Goal: Task Accomplishment & Management: Complete application form

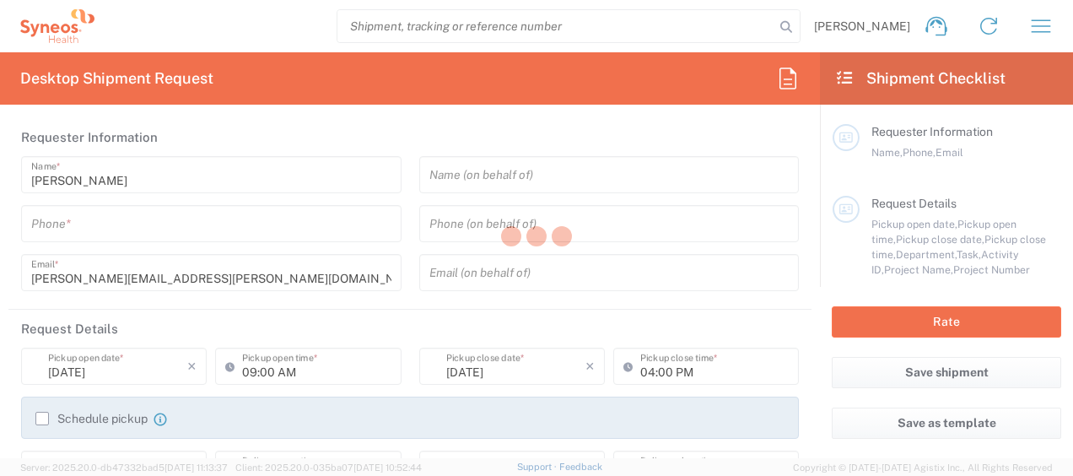
type input "8350"
type input "[GEOGRAPHIC_DATA]"
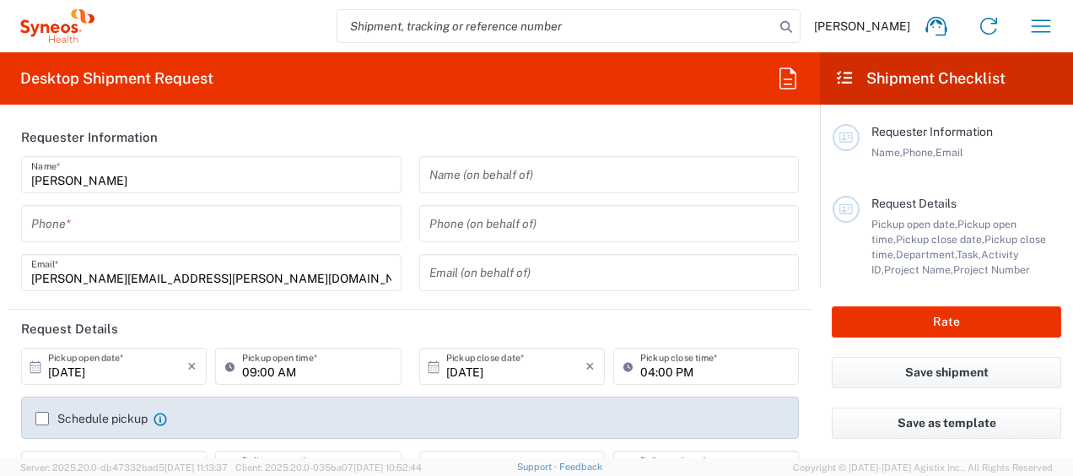
type input "SYNEOS HEALTH CLINIQUE INC-[GEOGRAPHIC_DATA]"
click at [152, 219] on input "tel" at bounding box center [211, 224] width 360 height 30
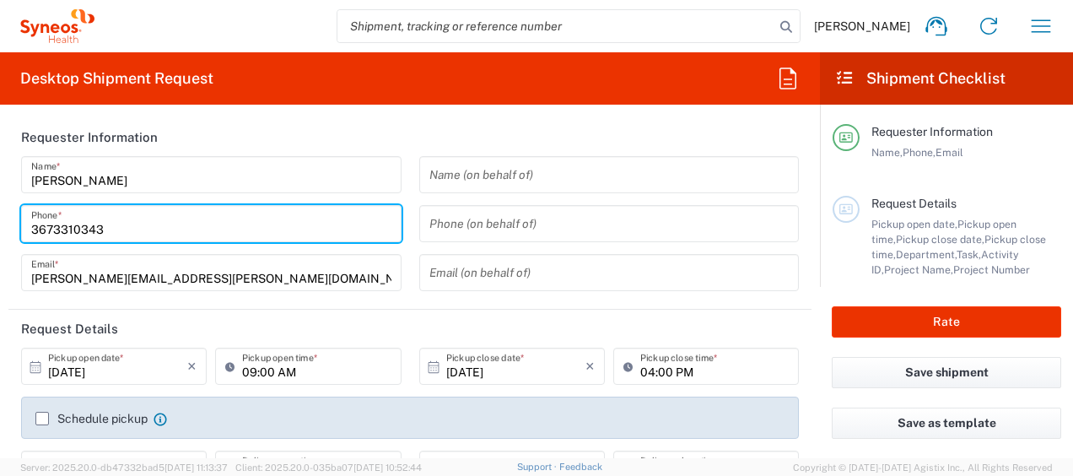
type input "3673310343"
click at [354, 123] on header "Requester Information" at bounding box center [409, 137] width 803 height 38
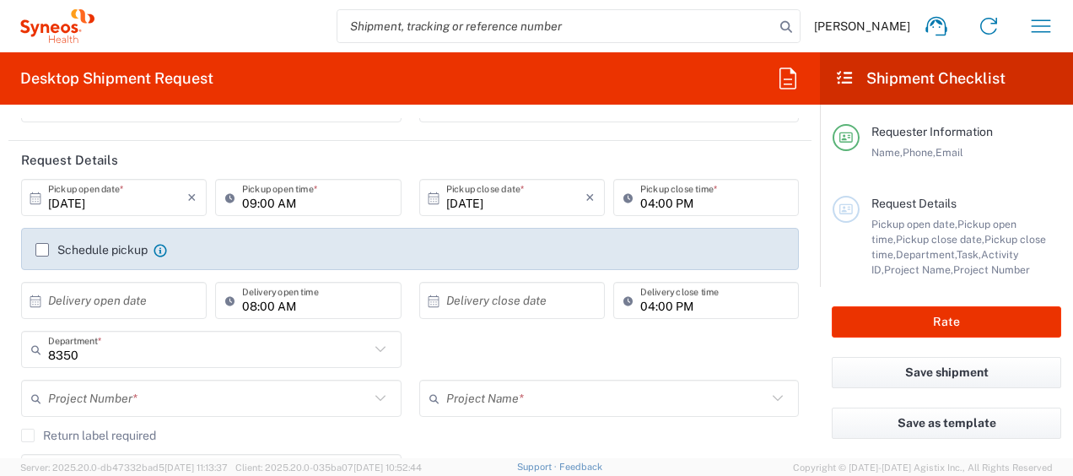
scroll to position [253, 0]
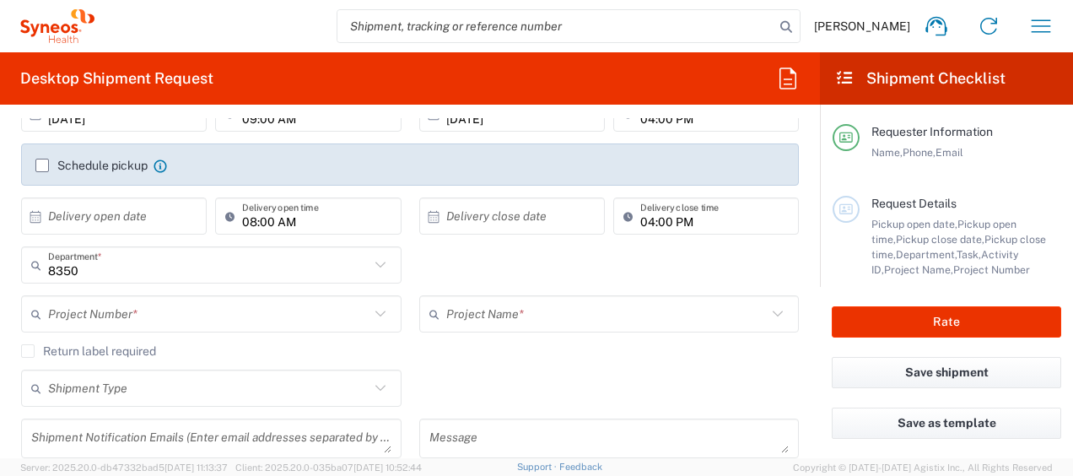
click at [169, 348] on agx-checkbox-control "Return label required" at bounding box center [410, 350] width 778 height 13
click at [372, 315] on icon at bounding box center [380, 314] width 22 height 22
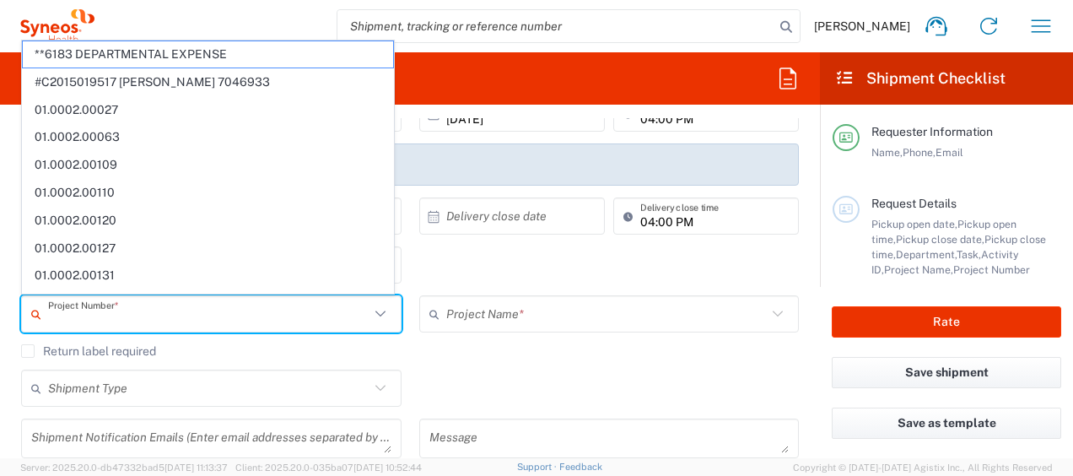
click at [330, 318] on input "text" at bounding box center [208, 314] width 321 height 30
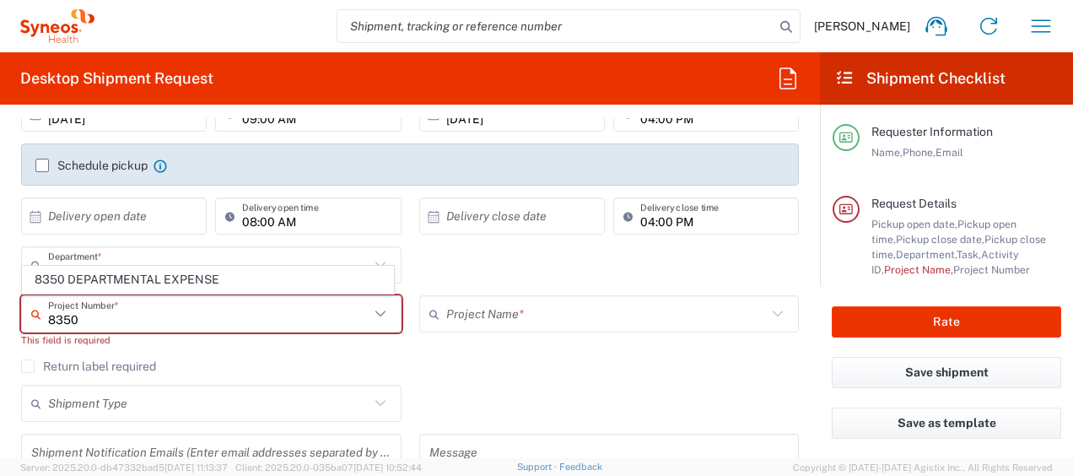
type input "8350"
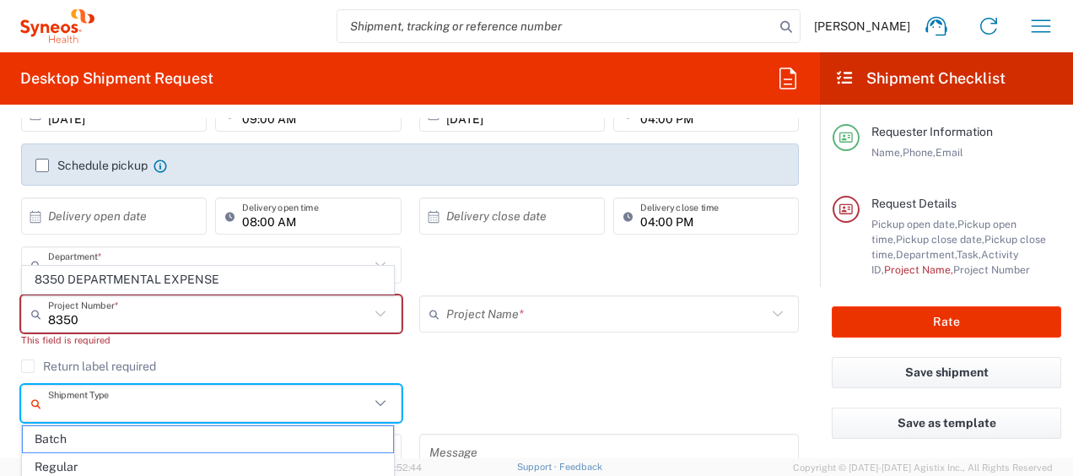
click at [296, 391] on input "text" at bounding box center [208, 404] width 321 height 30
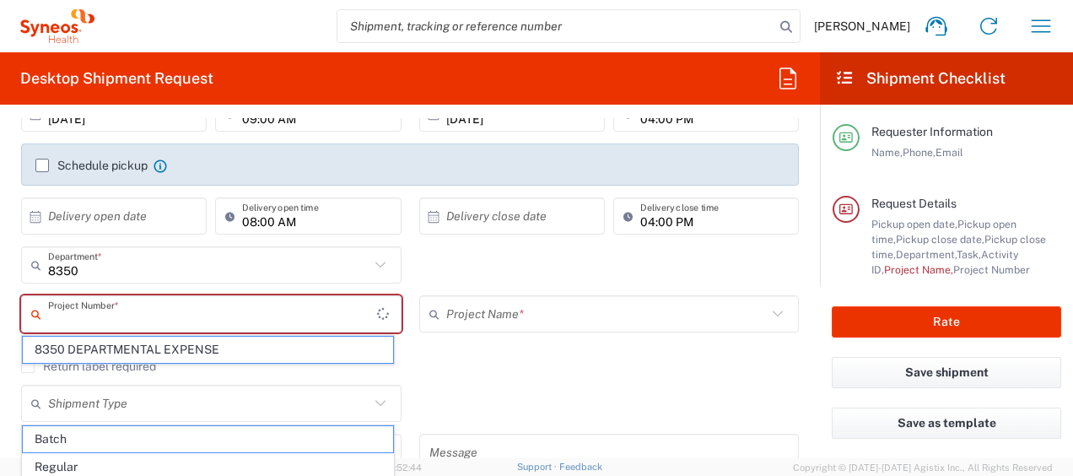
click at [234, 310] on input "text" at bounding box center [212, 314] width 329 height 30
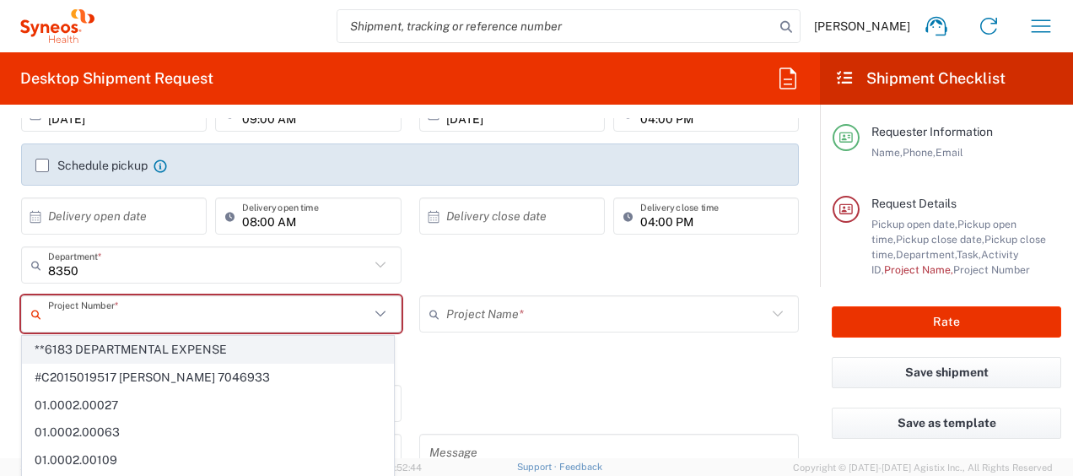
click at [209, 347] on span "**6183 DEPARTMENTAL EXPENSE" at bounding box center [208, 350] width 370 height 26
type input "**6183 DEPARTMENTAL EXPENSE"
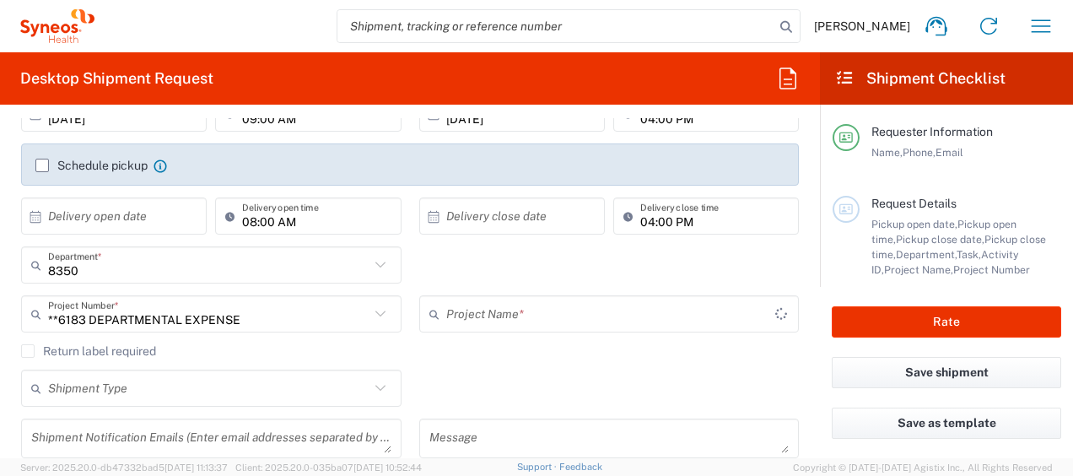
type input "6183"
click at [272, 308] on input "**6183 DEPARTMENTAL EXPENSE" at bounding box center [208, 314] width 321 height 30
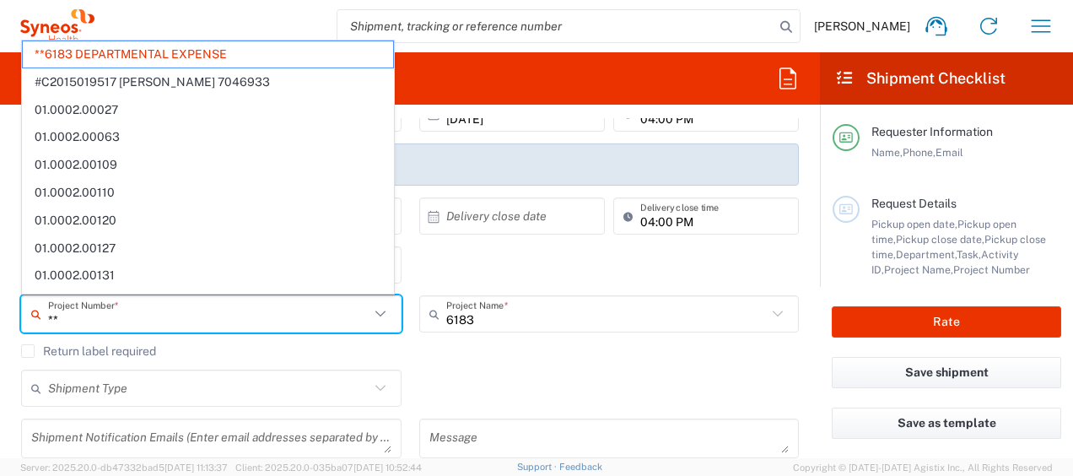
type input "*"
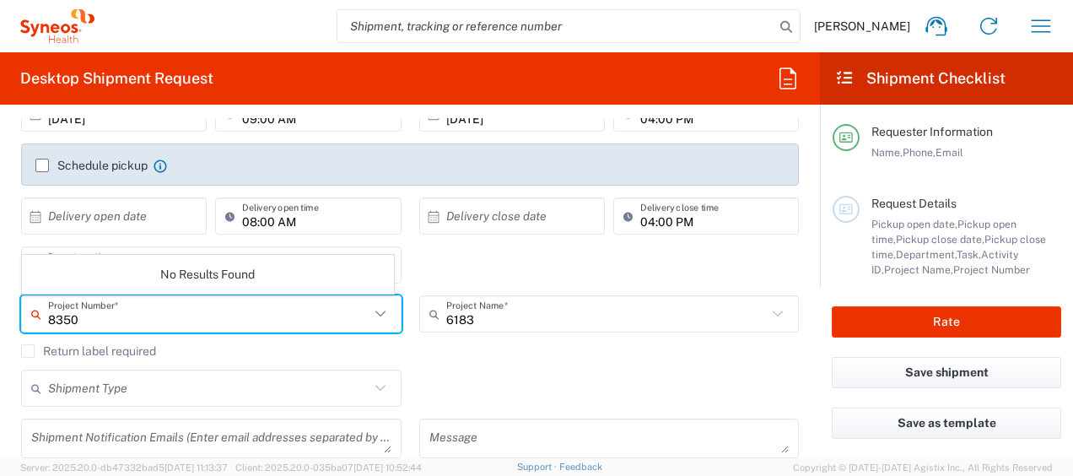
click at [225, 314] on input "8350" at bounding box center [208, 314] width 321 height 30
click at [374, 311] on icon at bounding box center [380, 314] width 22 height 22
type input "8"
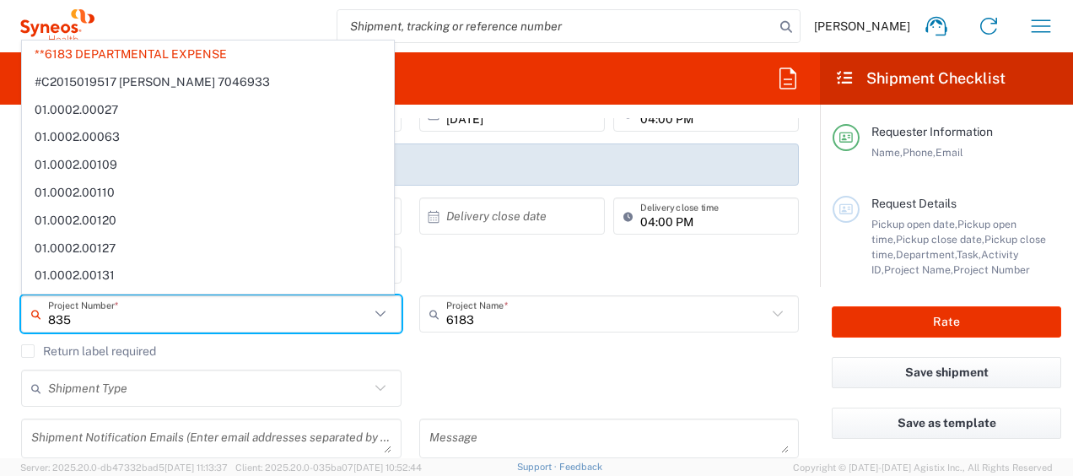
type input "8350"
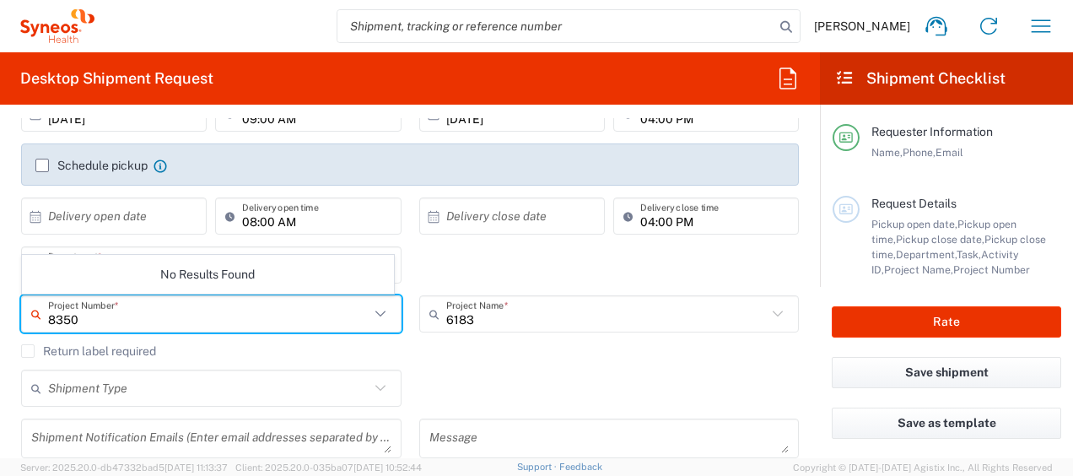
click at [393, 162] on agx-checkbox-control "Schedule pickup When scheduling a pickup please be sure to meet the following c…" at bounding box center [409, 165] width 749 height 15
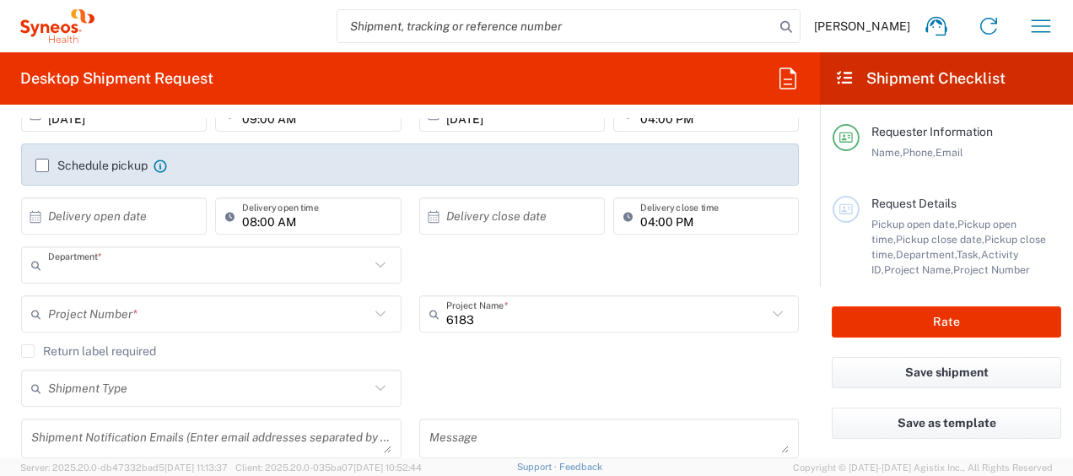
click at [142, 268] on input "text" at bounding box center [208, 266] width 321 height 30
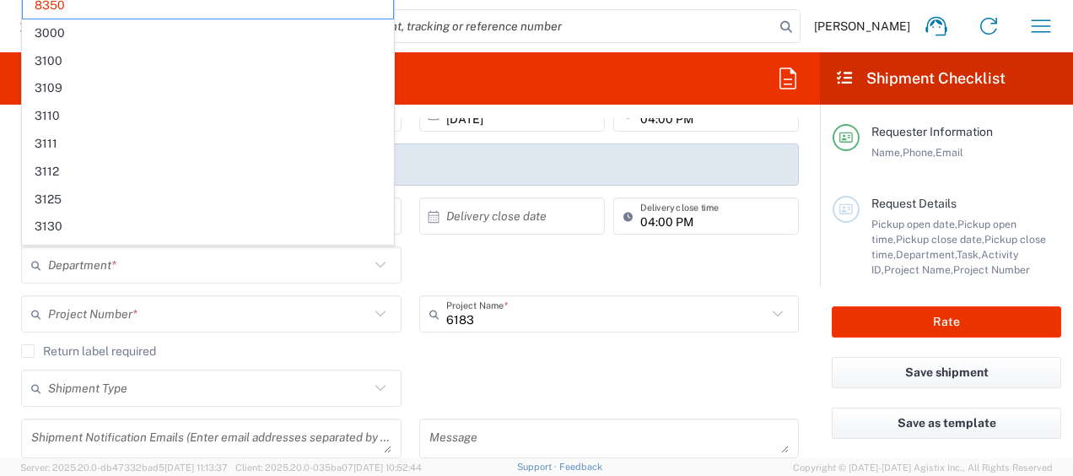
click at [491, 258] on div "Department * 8350 3000 3100 3109 3110 3111 3112 3125 3130 3135 3136 3150 3155 3…" at bounding box center [410, 270] width 795 height 49
type input "8350"
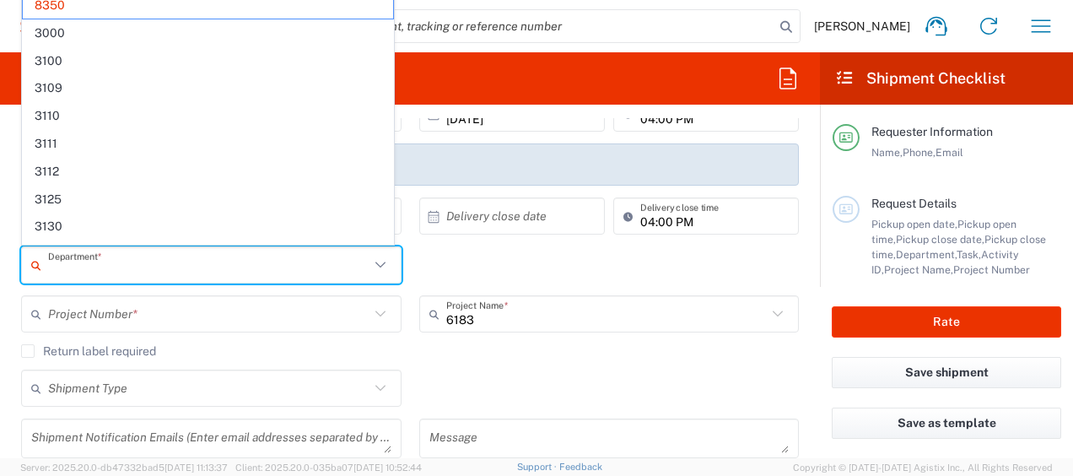
click at [91, 272] on input "text" at bounding box center [208, 266] width 321 height 30
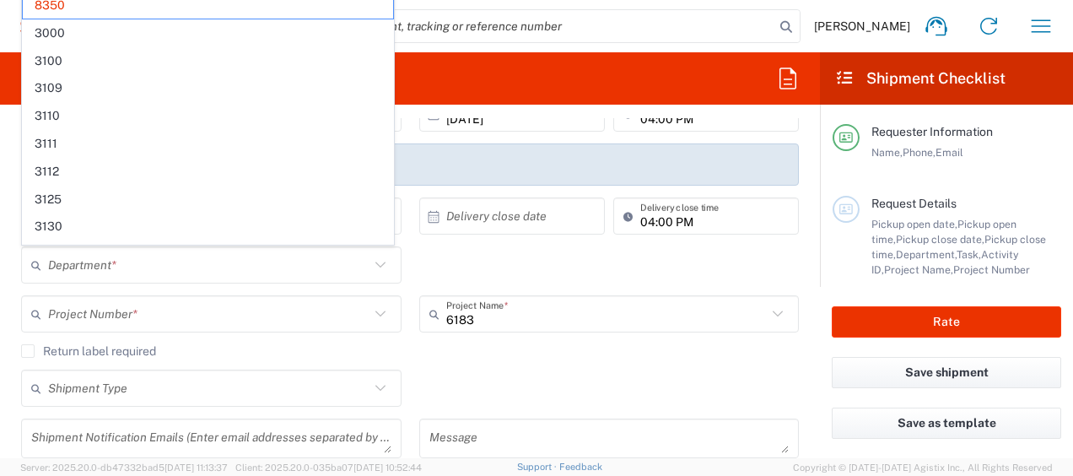
click at [671, 258] on div "Department * 8350 3000 3100 3109 3110 3111 3112 3125 3130 3135 3136 3150 3155 3…" at bounding box center [410, 270] width 795 height 49
type input "8350"
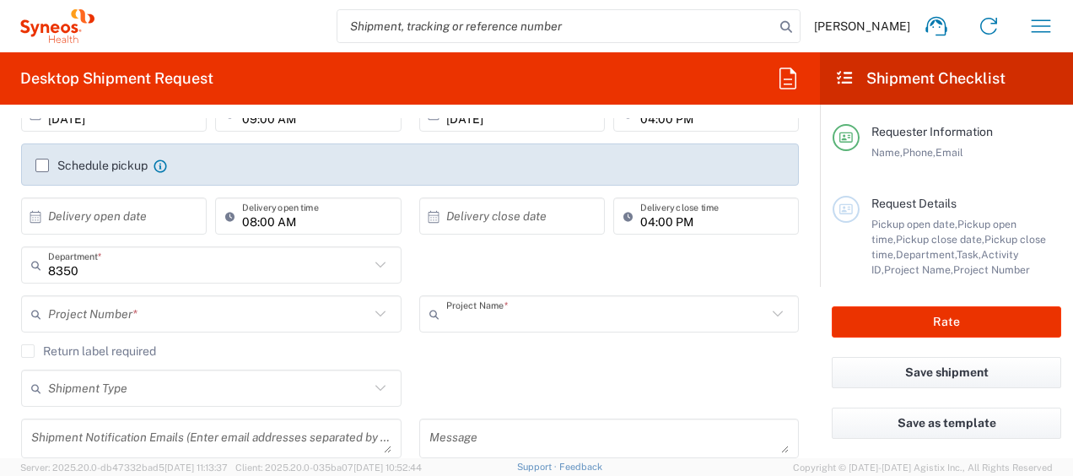
click at [499, 321] on input "text" at bounding box center [606, 314] width 321 height 30
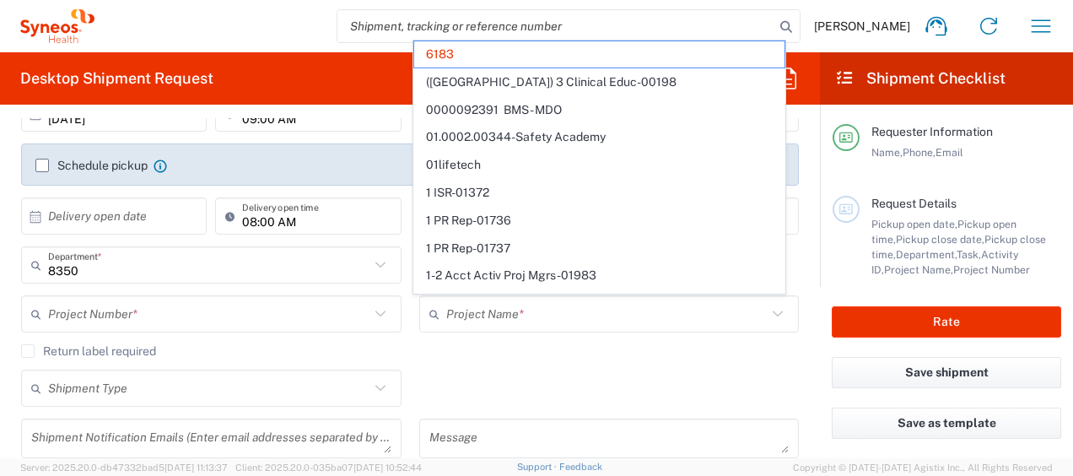
click at [708, 401] on div "Shipment Type Batch Regular" at bounding box center [410, 393] width 795 height 49
type input "6183"
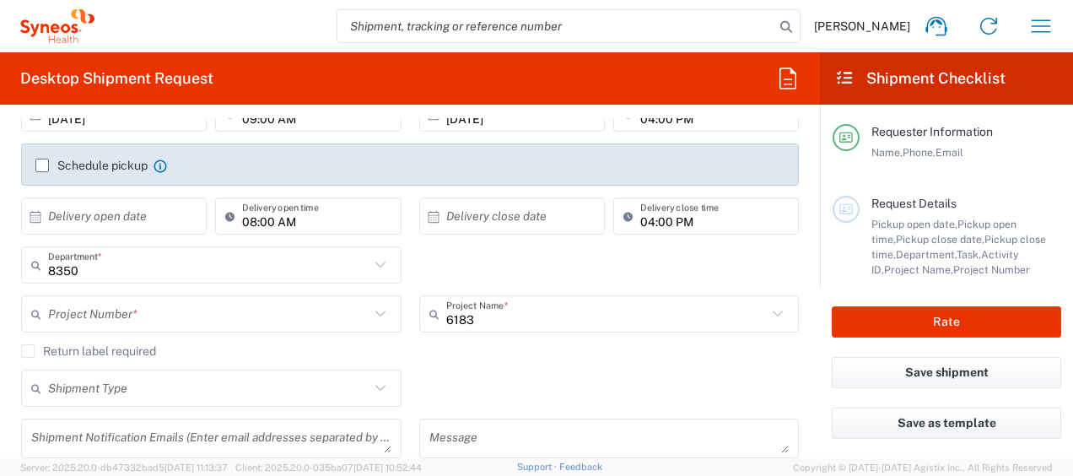
drag, startPoint x: 497, startPoint y: 290, endPoint x: 534, endPoint y: 321, distance: 47.9
click at [498, 291] on div "8350 Department * 8350 3000 3100 3109 3110 3111 3112 3125 3130 3135 3136 3150 3…" at bounding box center [410, 270] width 795 height 49
click at [557, 320] on input "text" at bounding box center [606, 314] width 321 height 30
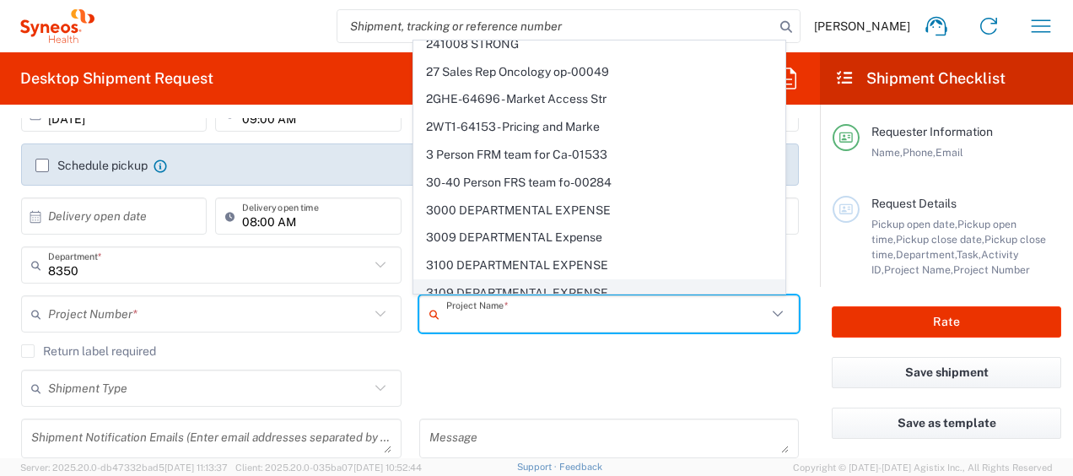
scroll to position [3749, 0]
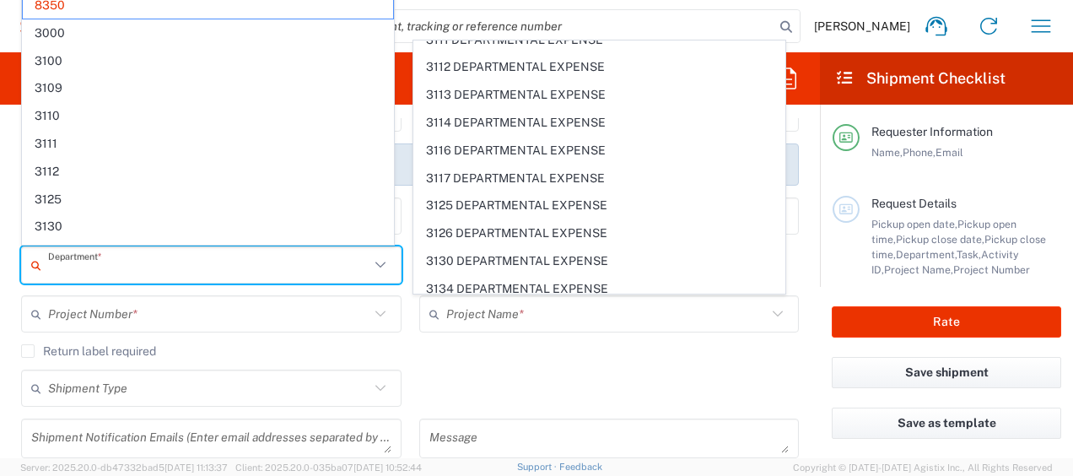
click at [138, 269] on input "text" at bounding box center [208, 266] width 321 height 30
type input "6183"
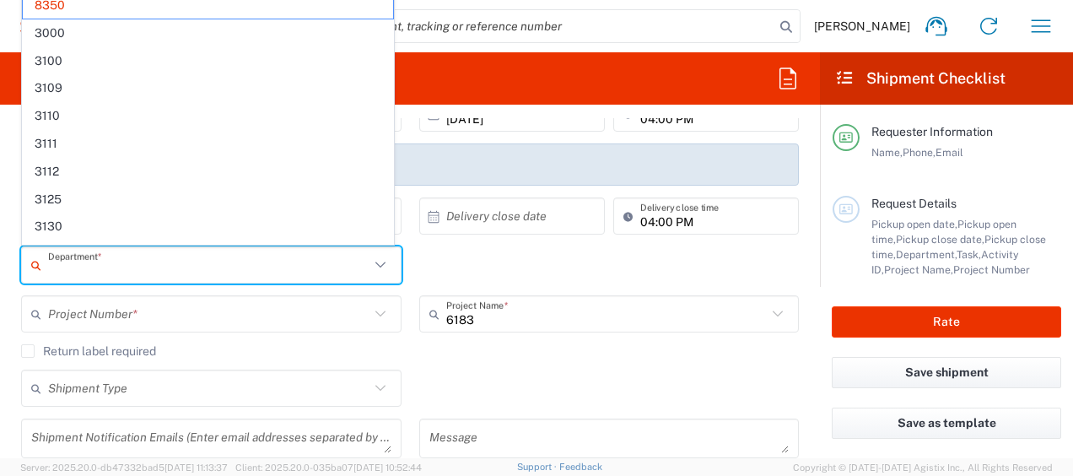
click at [298, 336] on div "Project Number * No Results Found" at bounding box center [212, 319] width 398 height 49
type input "8350"
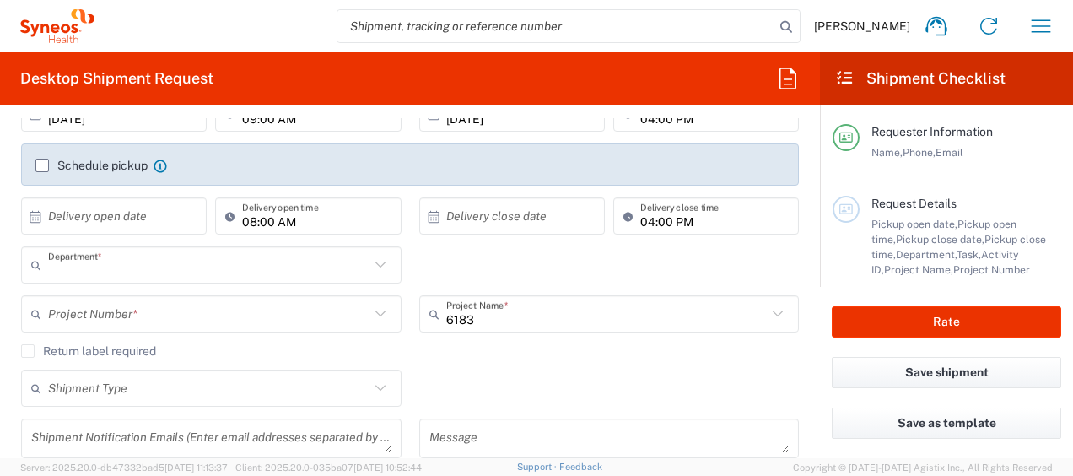
click at [90, 267] on input "text" at bounding box center [208, 266] width 321 height 30
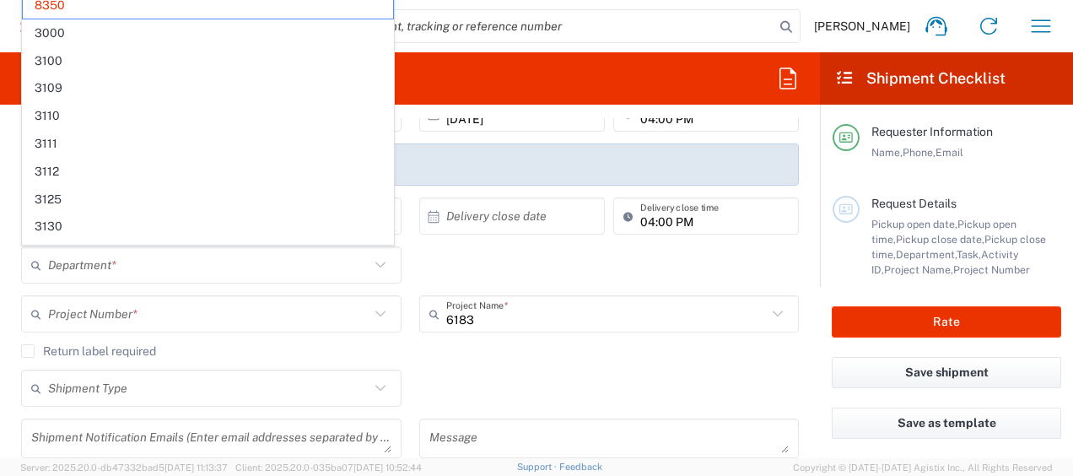
click at [520, 261] on div "Department * 8350 3000 3100 3109 3110 3111 3112 3125 3130 3135 3136 3150 3155 3…" at bounding box center [410, 270] width 795 height 49
type input "8350"
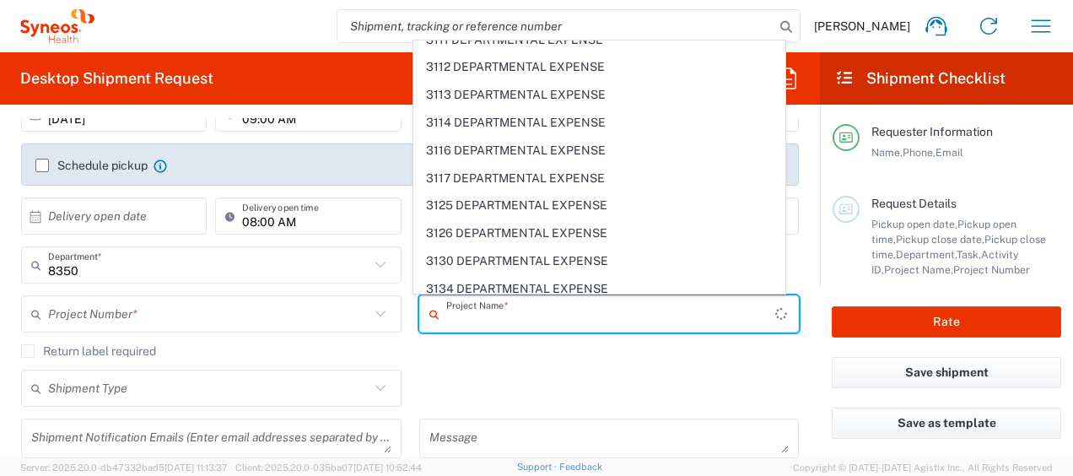
click at [740, 311] on input "text" at bounding box center [610, 314] width 329 height 30
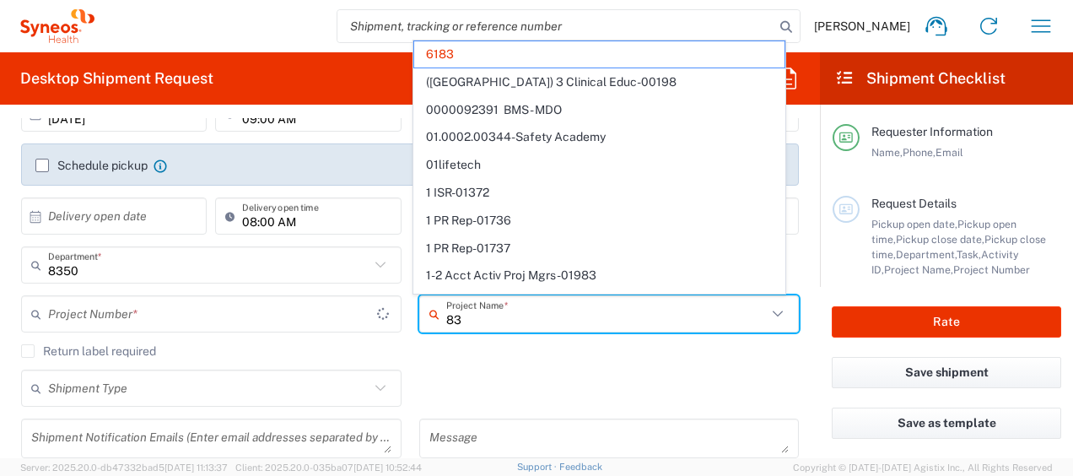
type input "835"
type input "**6183 DEPARTMENTAL EXPENSE"
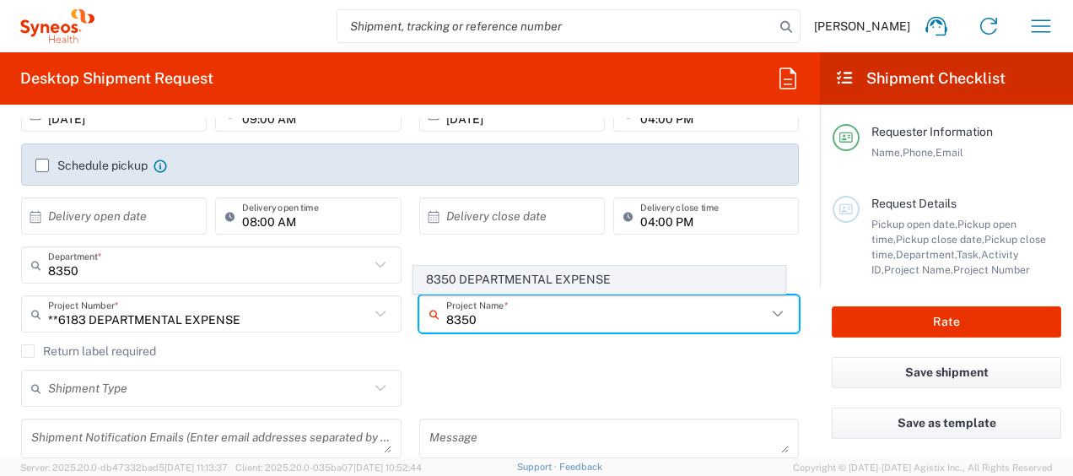
click at [626, 283] on span "8350 DEPARTMENTAL EXPENSE" at bounding box center [599, 280] width 370 height 26
type input "8350 DEPARTMENTAL EXPENSE"
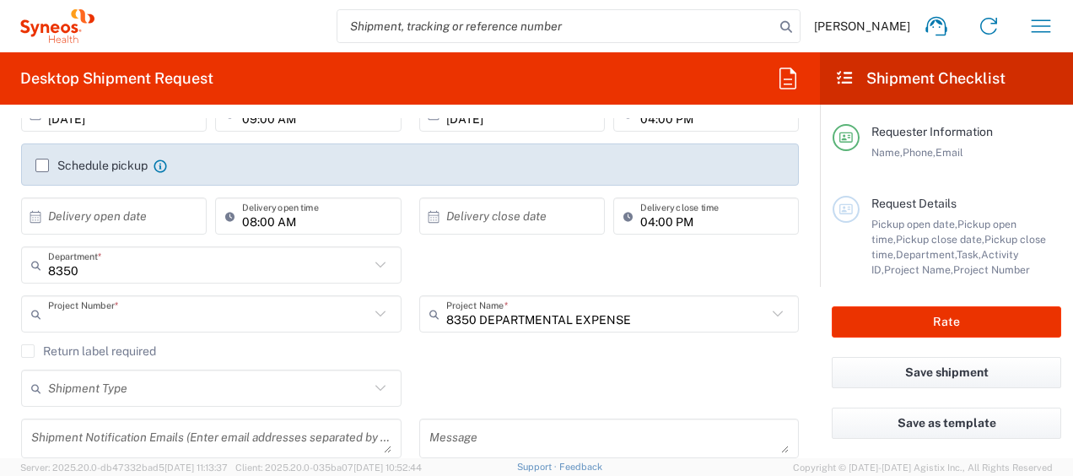
type input "8350 DEPARTMENTAL EXPENSE"
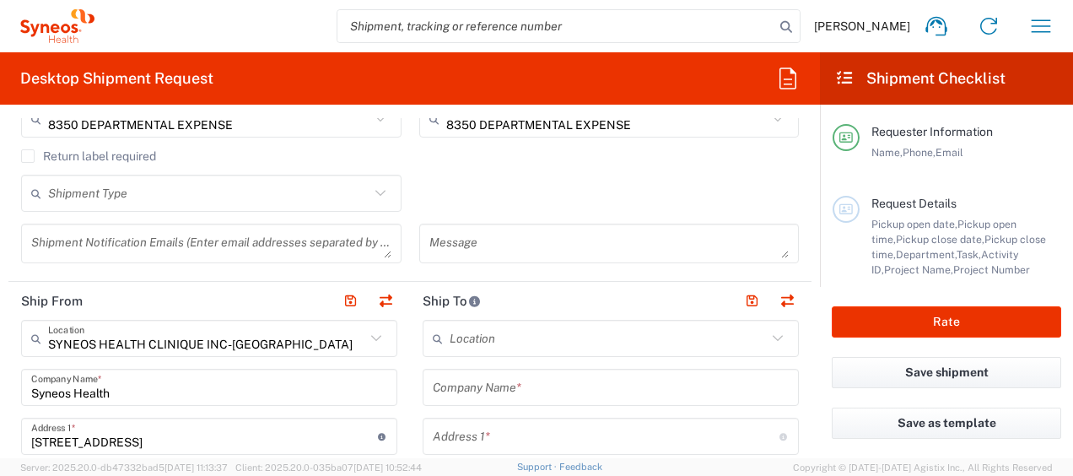
scroll to position [422, 0]
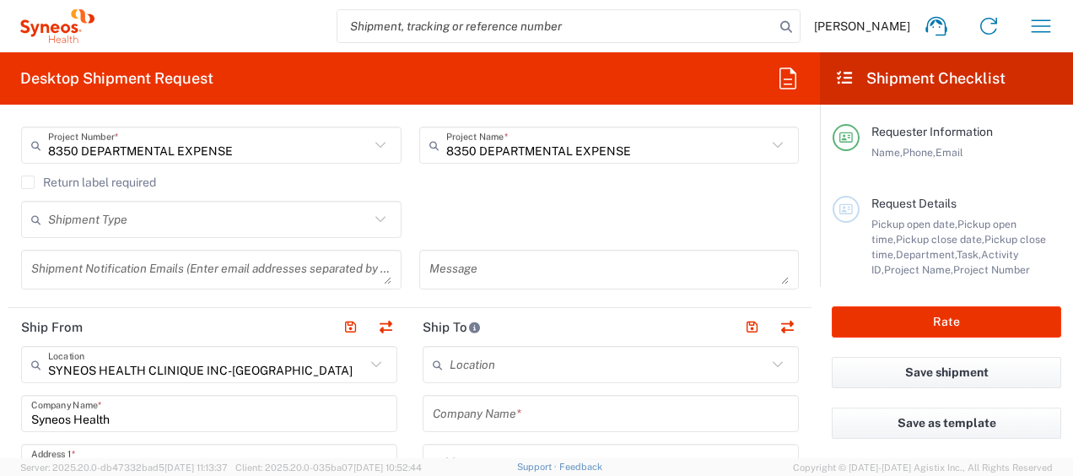
click at [578, 366] on input "text" at bounding box center [608, 365] width 317 height 30
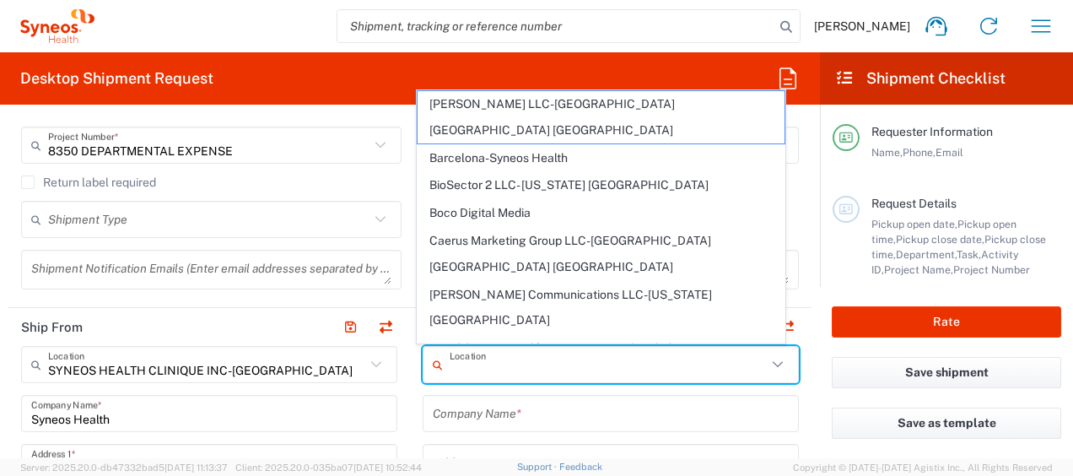
click at [557, 412] on input "text" at bounding box center [611, 414] width 356 height 30
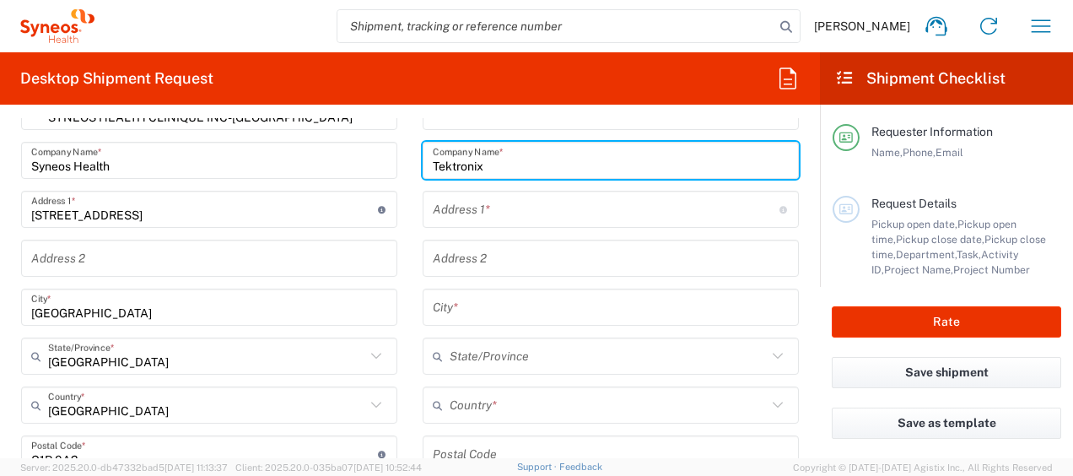
scroll to position [590, 0]
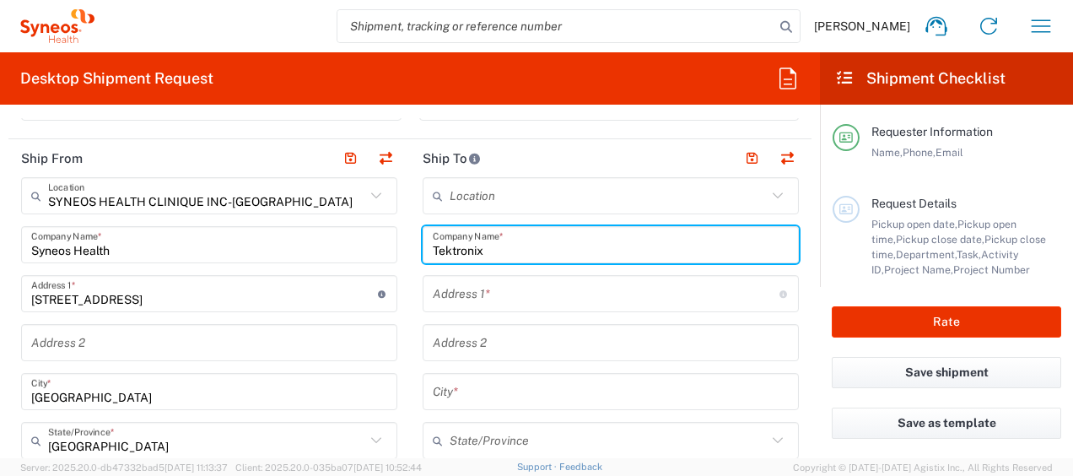
type input "Tektronix"
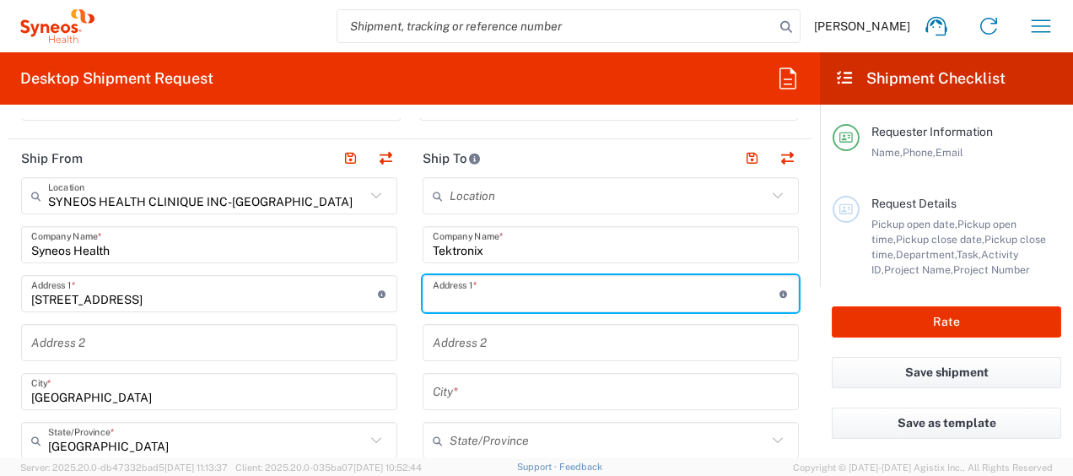
click at [548, 294] on input "text" at bounding box center [606, 294] width 347 height 30
type input "[STREET_ADDRESS]"
type input "DOCK n2"
type input "8004388165"
type input "DOCK n2"
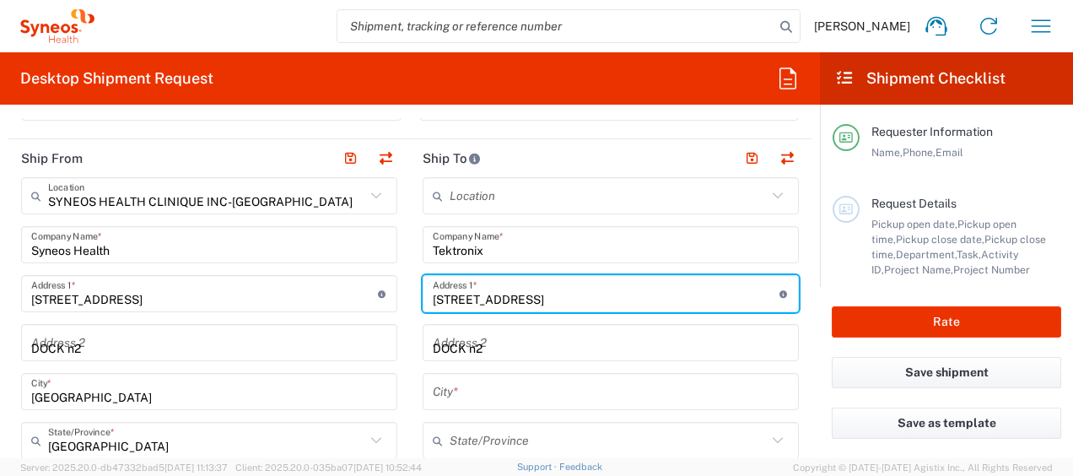
type input "[GEOGRAPHIC_DATA]"
type input "[US_STATE]"
type input "[GEOGRAPHIC_DATA]"
type input "45246"
type input "8004388165"
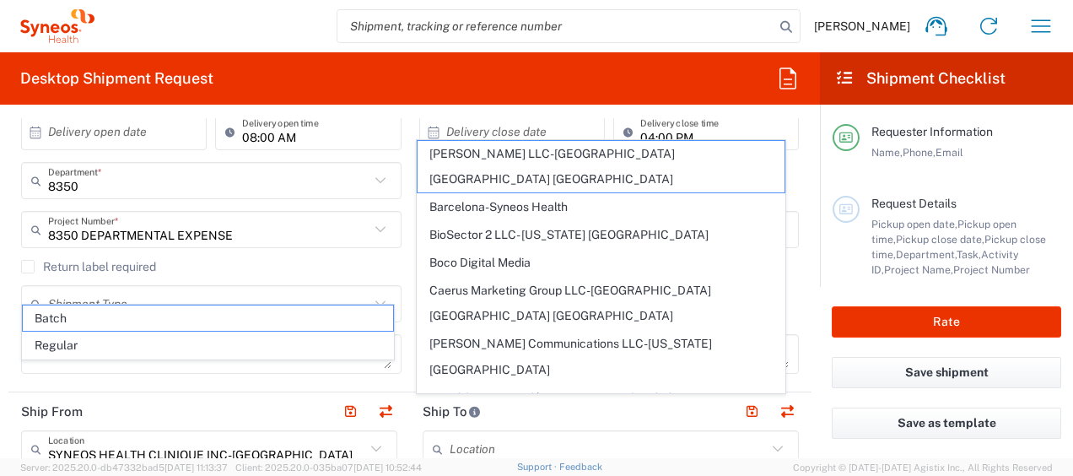
scroll to position [759, 0]
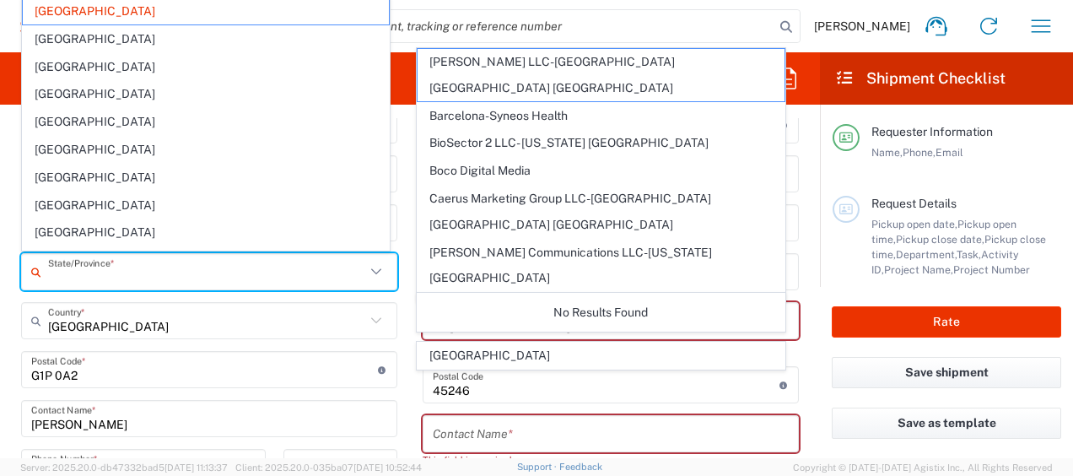
click at [331, 267] on input "text" at bounding box center [206, 272] width 317 height 30
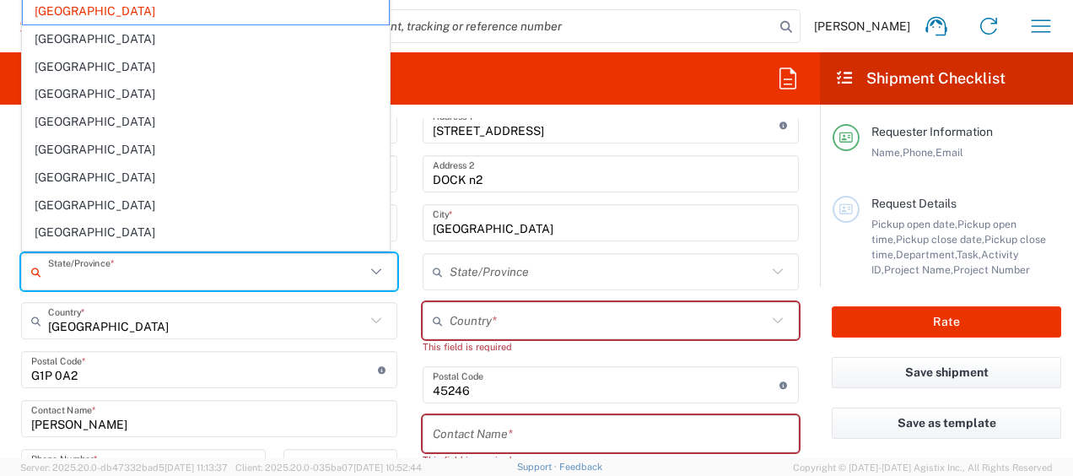
click at [768, 321] on icon at bounding box center [778, 321] width 22 height 22
type input "[GEOGRAPHIC_DATA]"
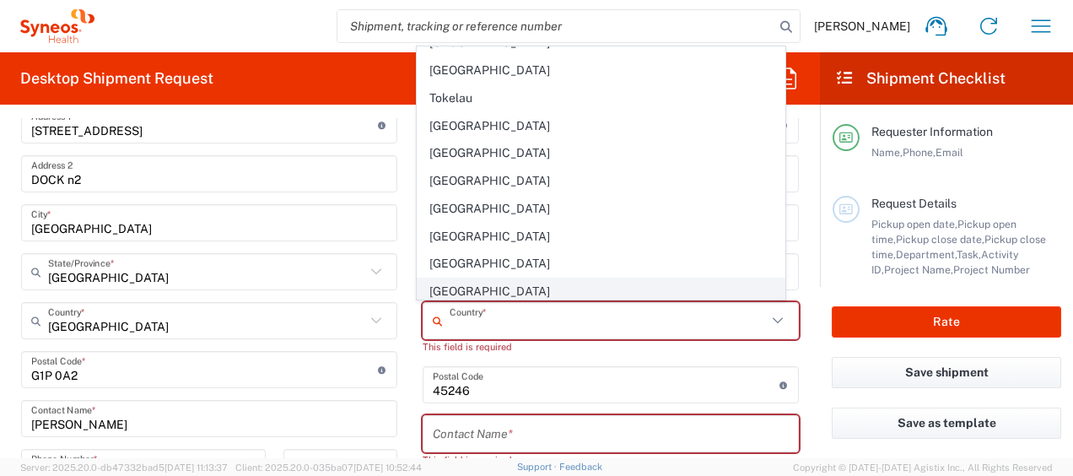
scroll to position [6241, 0]
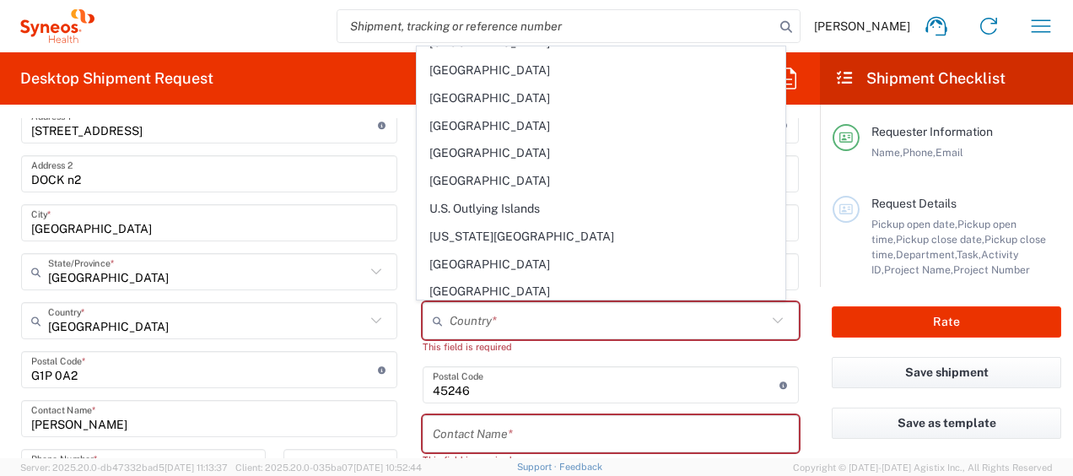
click at [488, 362] on span "[GEOGRAPHIC_DATA]" at bounding box center [601, 375] width 366 height 26
type input "[GEOGRAPHIC_DATA]"
type input "Sender/Shipper"
type input "Delivery Duty Paid"
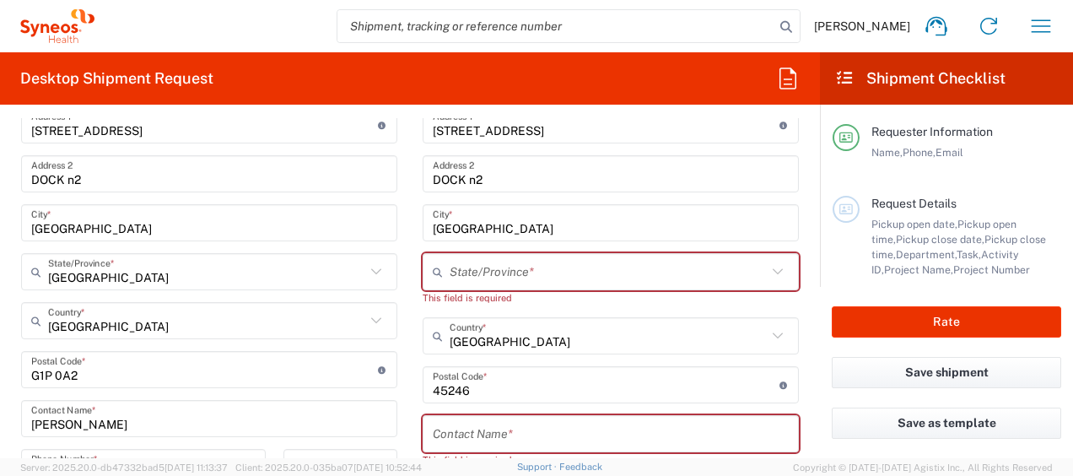
click at [767, 268] on icon at bounding box center [778, 272] width 22 height 22
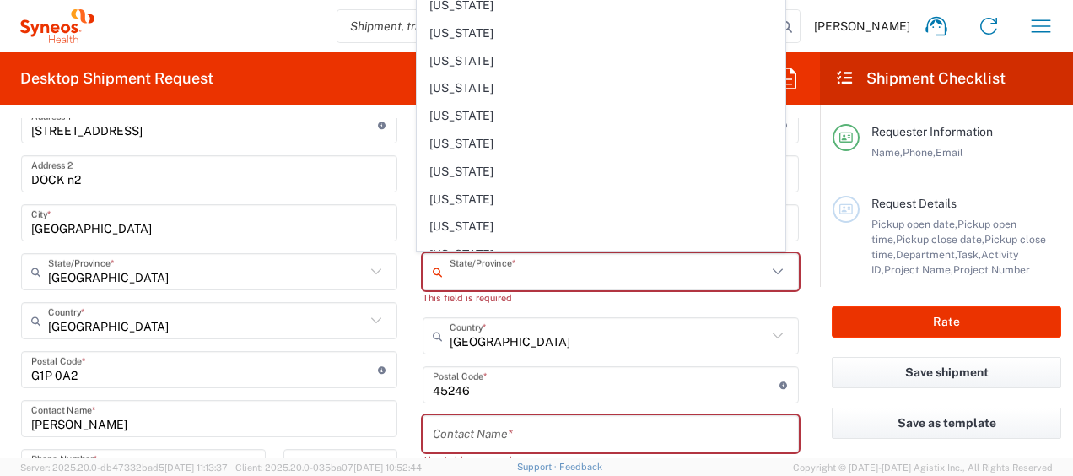
scroll to position [0, 0]
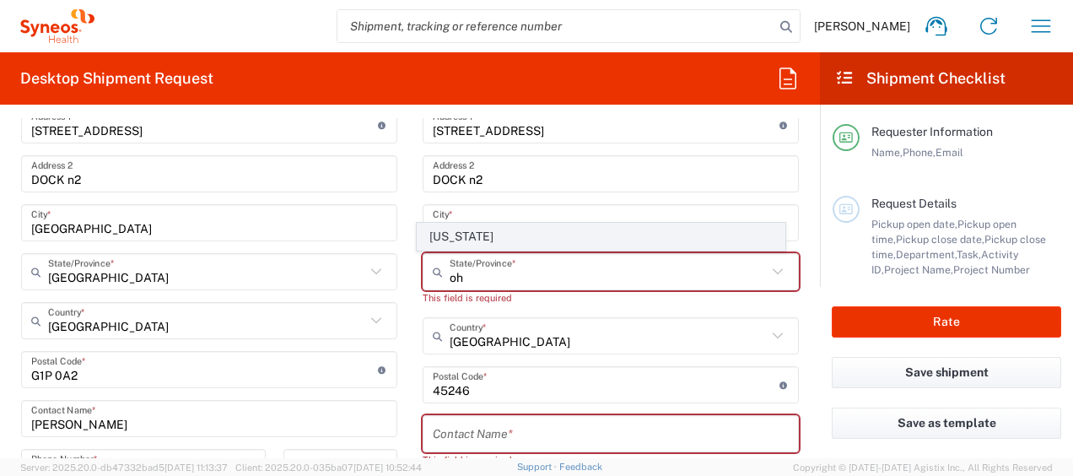
click at [470, 236] on span "[US_STATE]" at bounding box center [601, 237] width 366 height 26
type input "[US_STATE]"
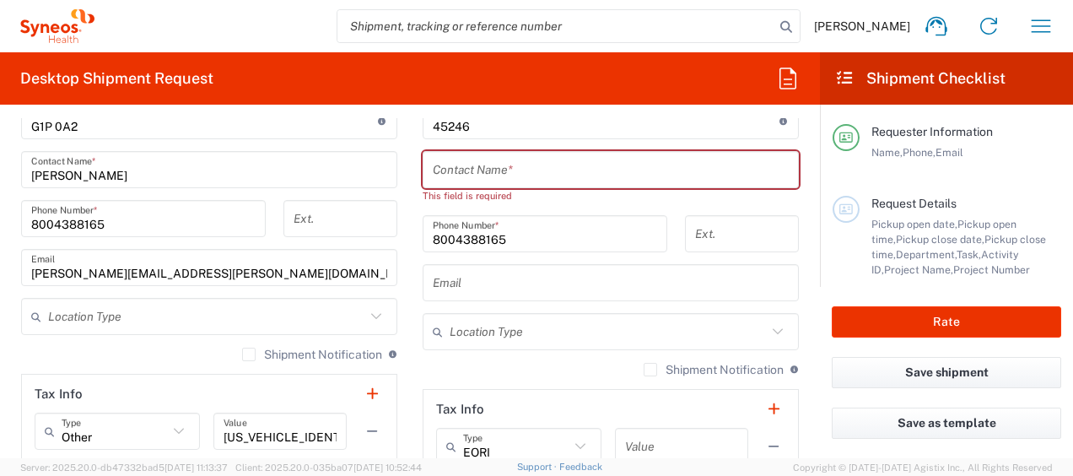
scroll to position [1012, 0]
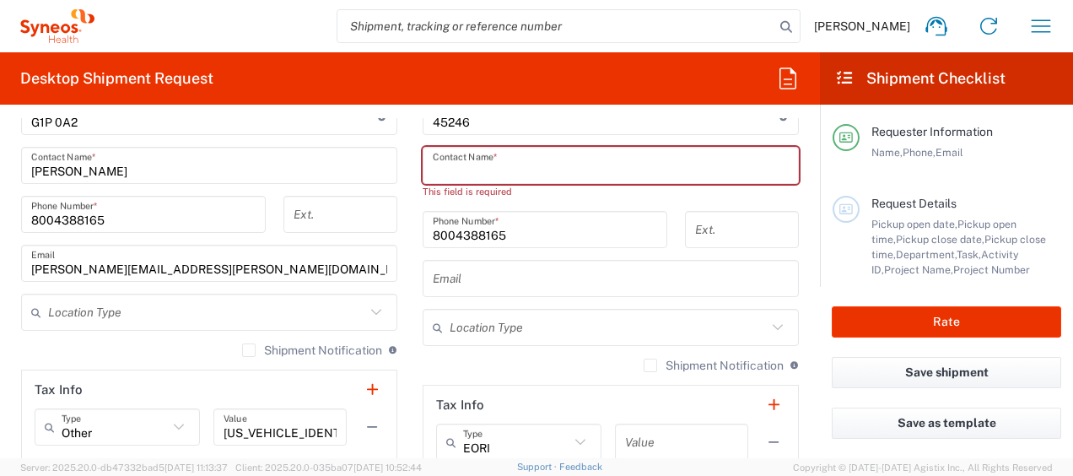
click at [649, 164] on input "text" at bounding box center [611, 166] width 356 height 30
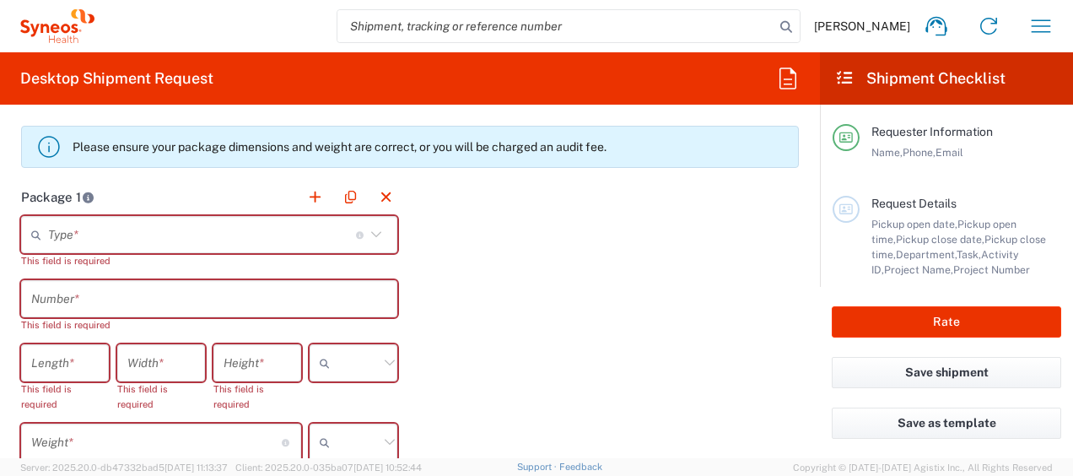
scroll to position [1434, 0]
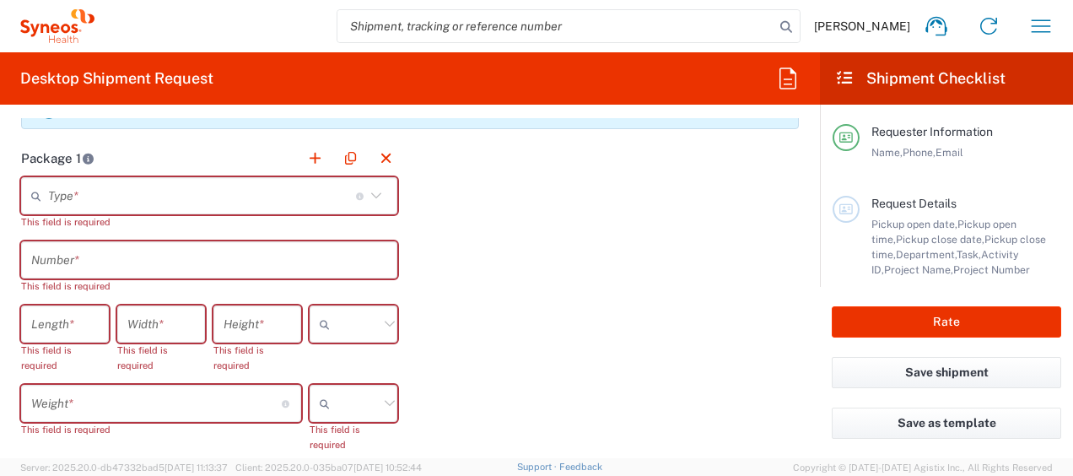
type input "[PERSON_NAME]"
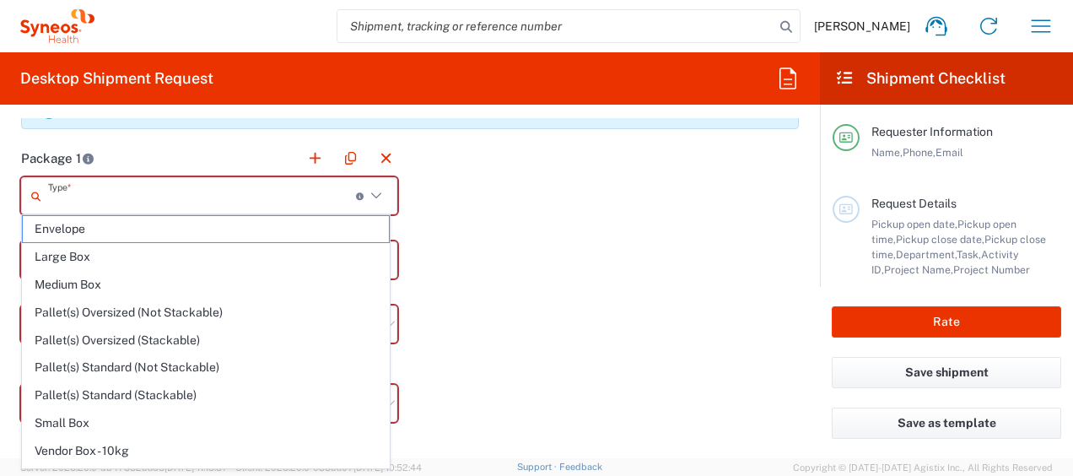
click at [330, 199] on input "text" at bounding box center [202, 196] width 308 height 30
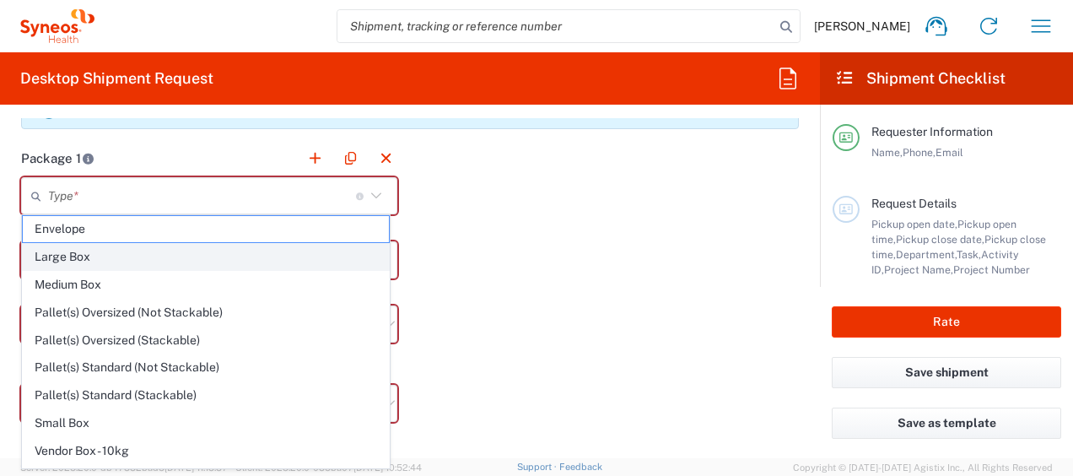
click at [80, 254] on span "Large Box" at bounding box center [206, 257] width 366 height 26
type input "Large Box"
type input "17.5"
type input "12.5"
type input "3"
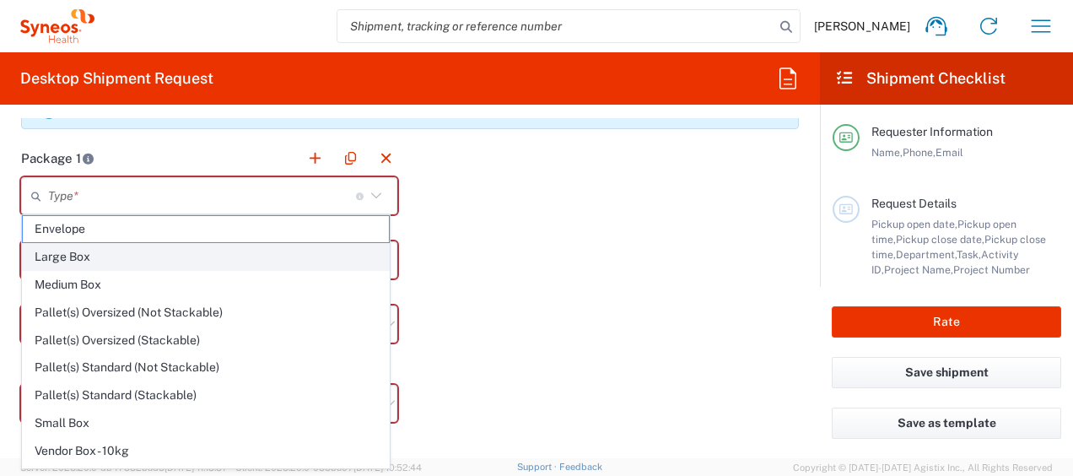
type input "in"
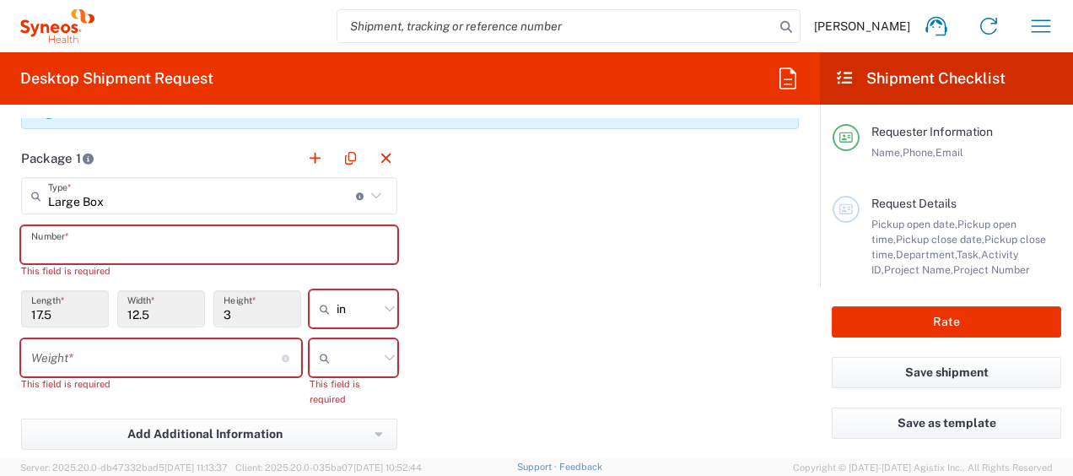
click at [351, 240] on input "text" at bounding box center [209, 245] width 356 height 30
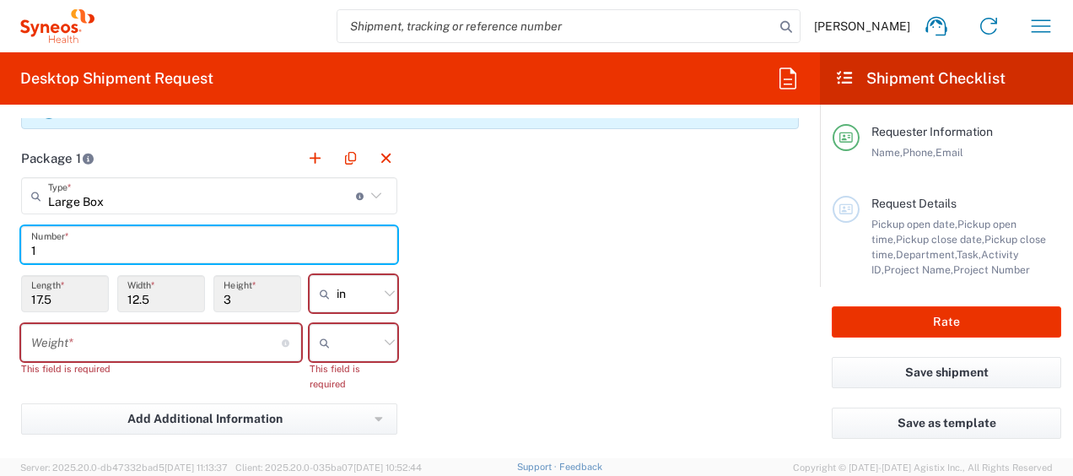
scroll to position [1518, 0]
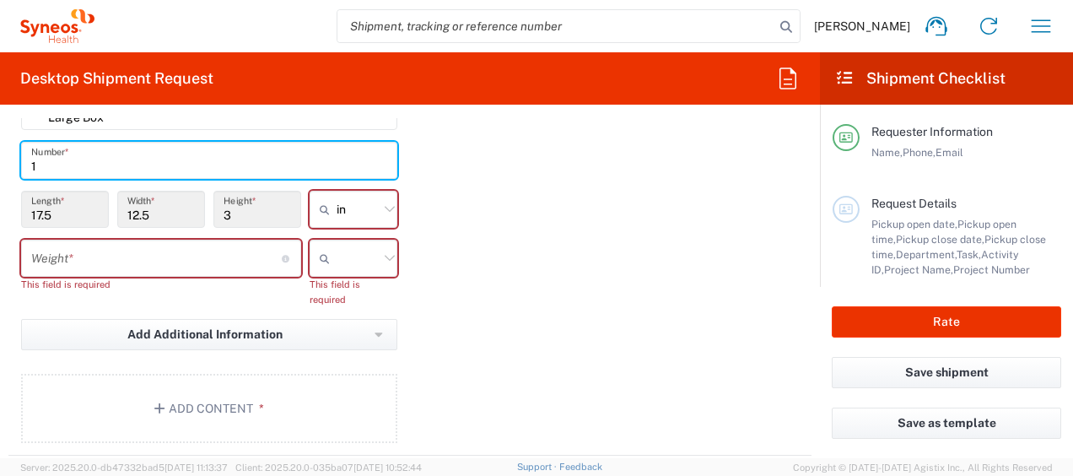
type input "1"
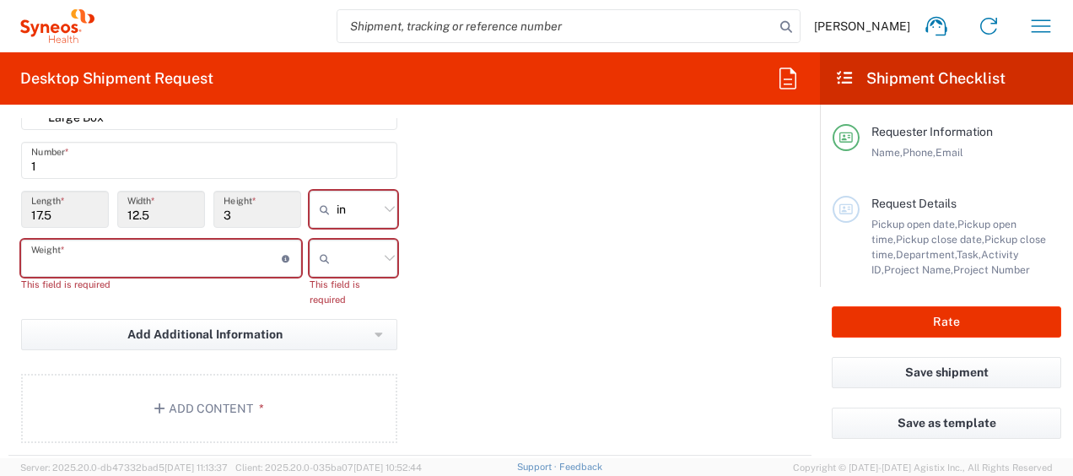
click at [190, 254] on input "number" at bounding box center [156, 259] width 251 height 30
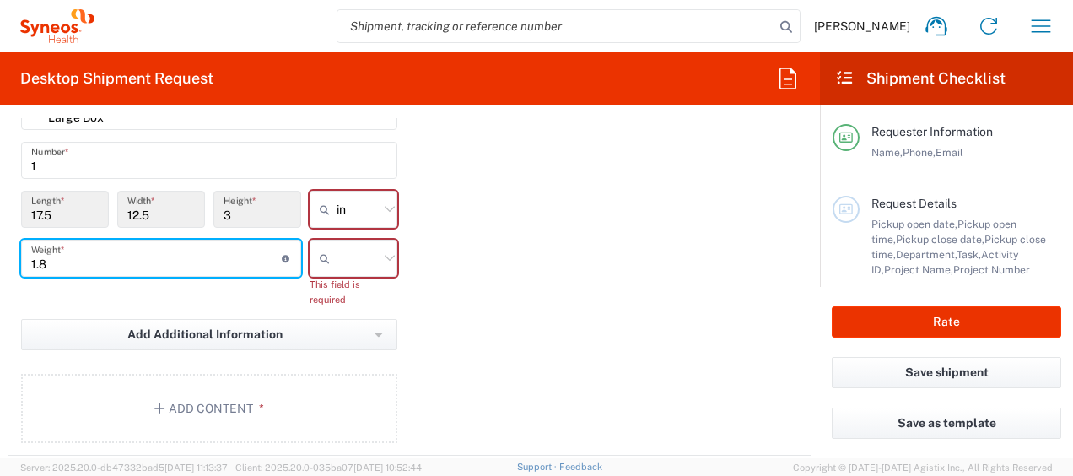
type input "1.8"
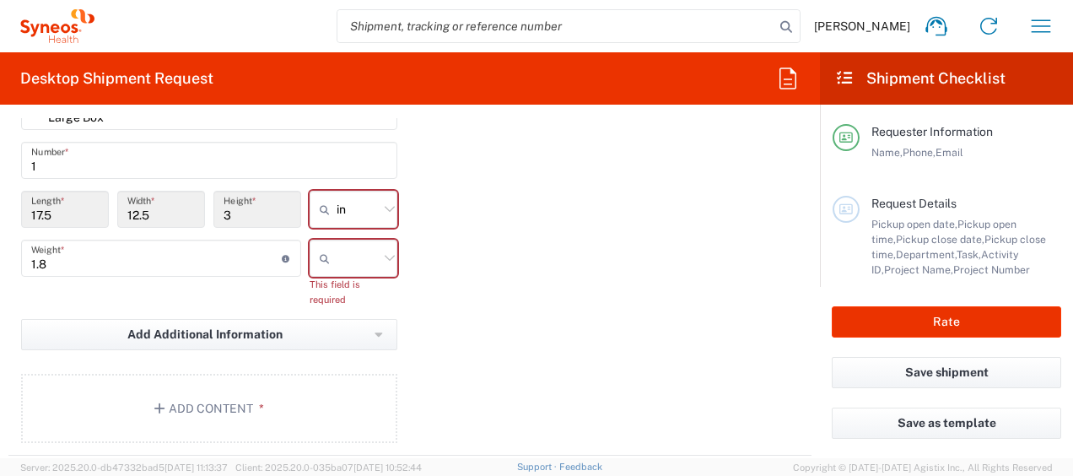
click at [385, 253] on icon at bounding box center [390, 258] width 22 height 22
click at [326, 292] on span "kgs" at bounding box center [347, 291] width 83 height 26
type input "kgs"
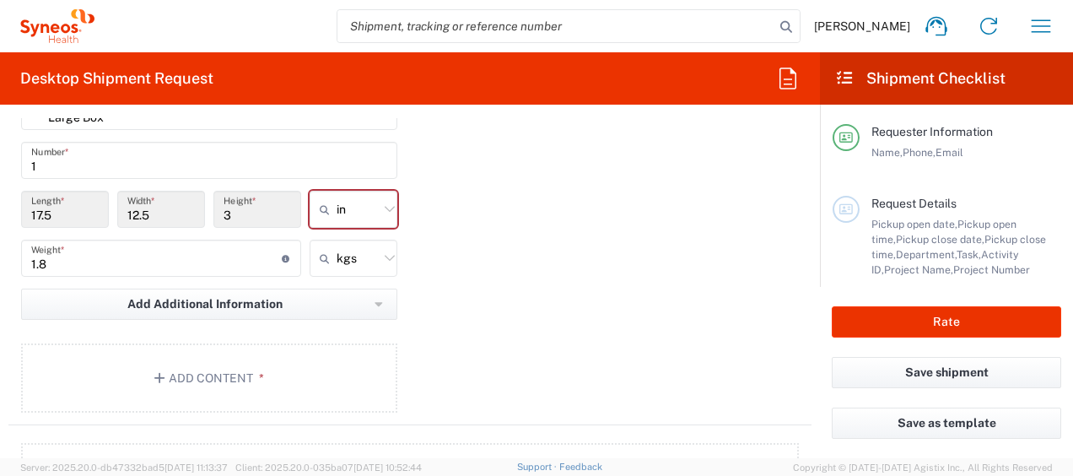
click at [670, 274] on div "Package 1 Large Box Type * Material used to package goods Envelope Large Box Me…" at bounding box center [409, 240] width 803 height 370
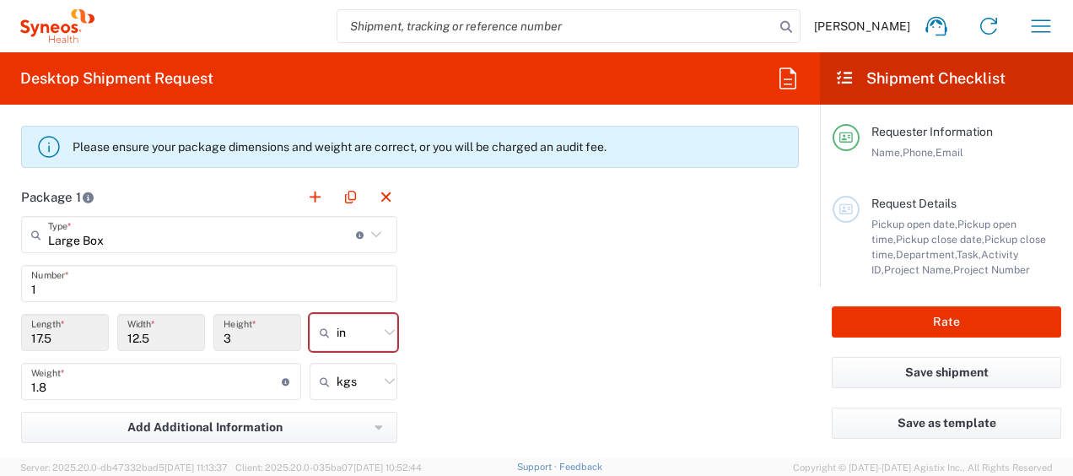
scroll to position [1434, 0]
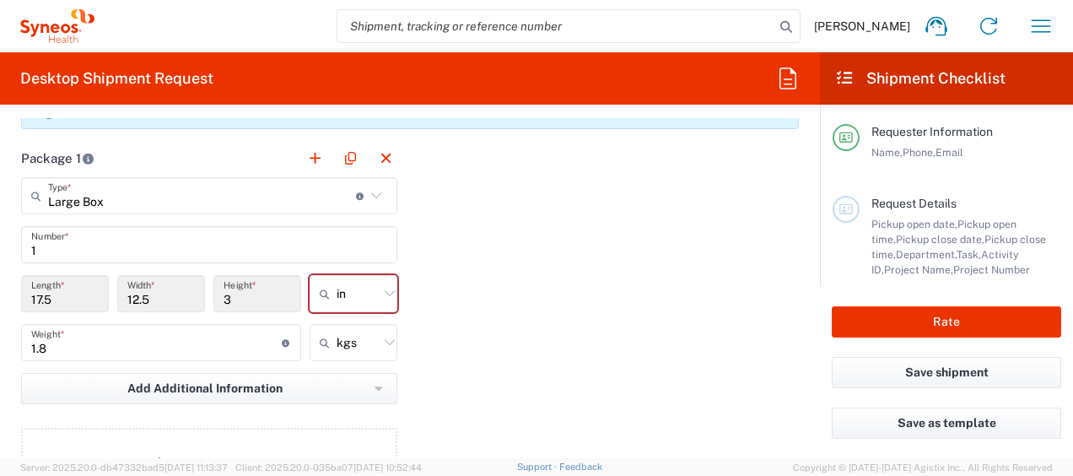
click at [381, 288] on icon at bounding box center [390, 294] width 22 height 22
click at [338, 354] on span "cm" at bounding box center [347, 355] width 83 height 26
type input "44.45"
type input "31.75"
type input "7.62"
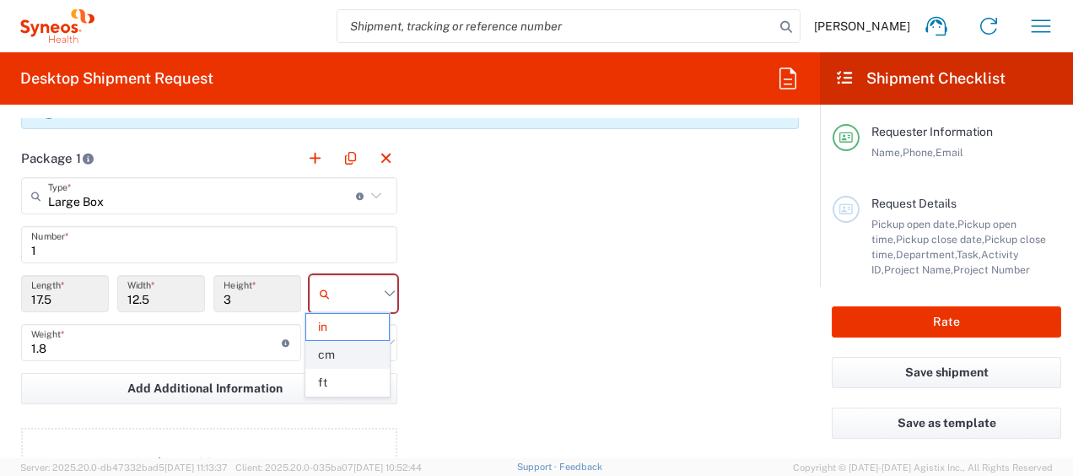
type input "cm"
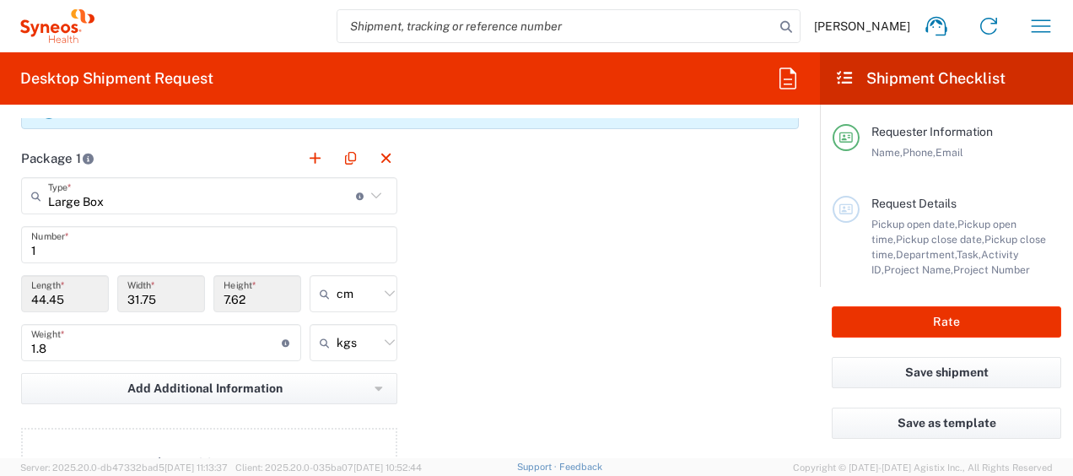
click at [626, 271] on div "Package 1 Large Box Type * Material used to package goods Envelope Large Box Me…" at bounding box center [409, 324] width 803 height 370
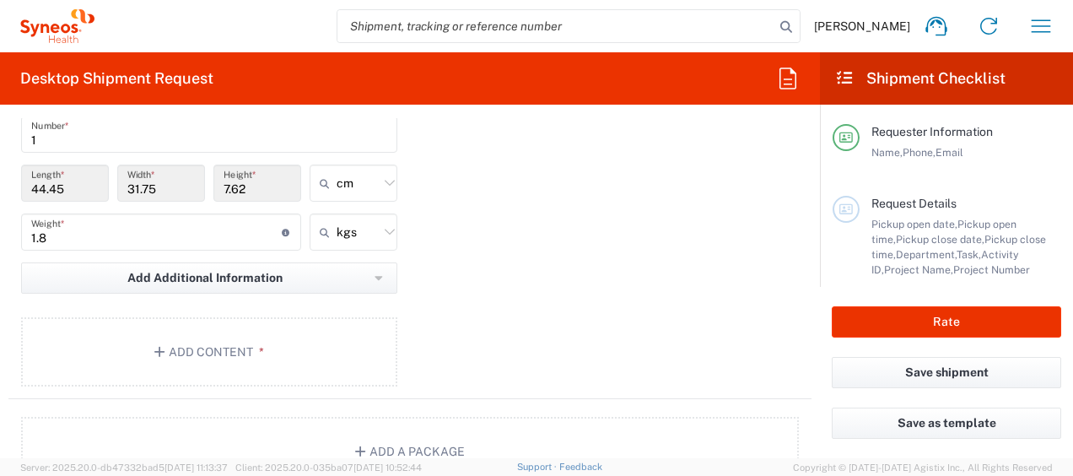
scroll to position [1518, 0]
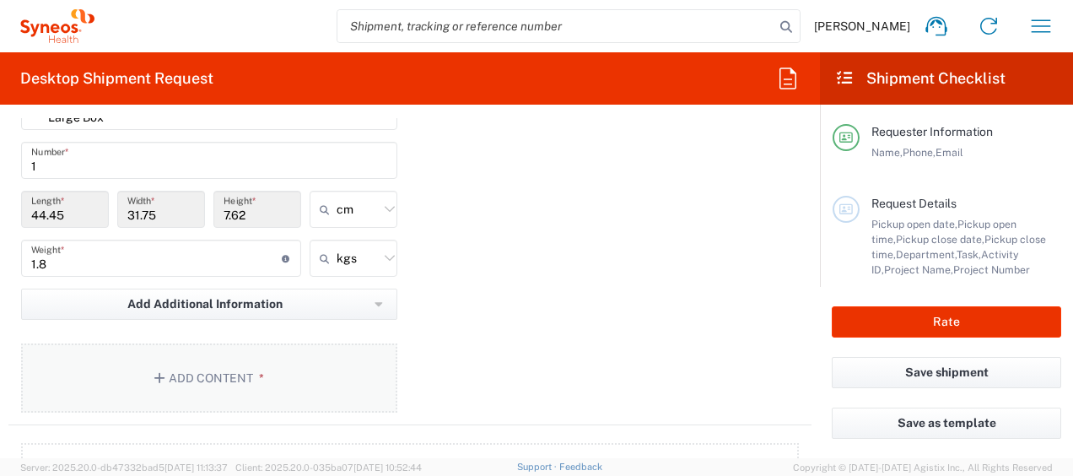
click at [283, 374] on button "Add Content *" at bounding box center [209, 377] width 376 height 69
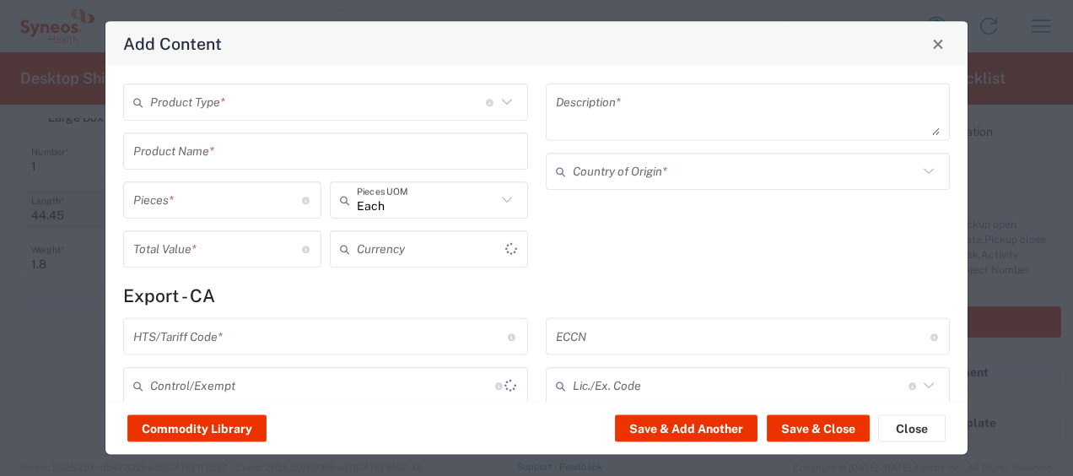
type input "US Dollar"
click at [221, 427] on button "Commodity Library" at bounding box center [196, 428] width 139 height 27
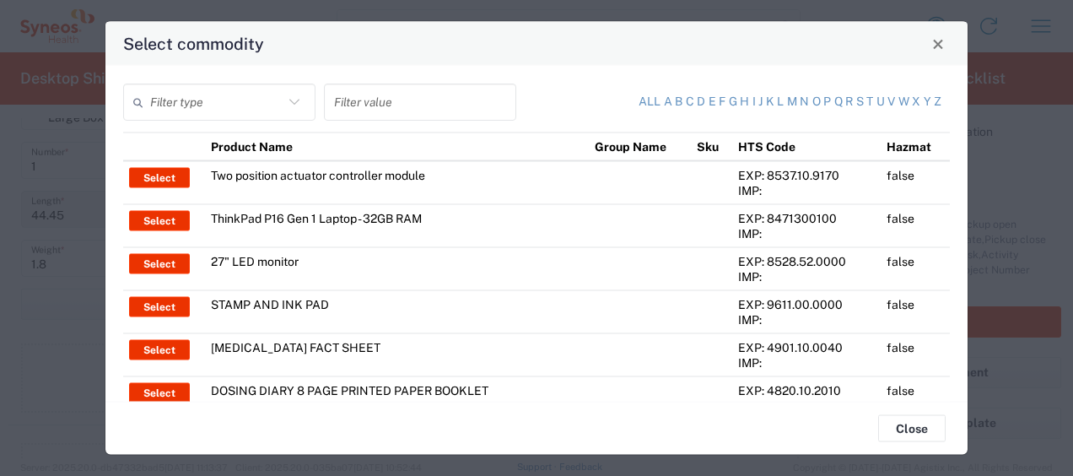
click at [291, 100] on icon at bounding box center [294, 102] width 22 height 22
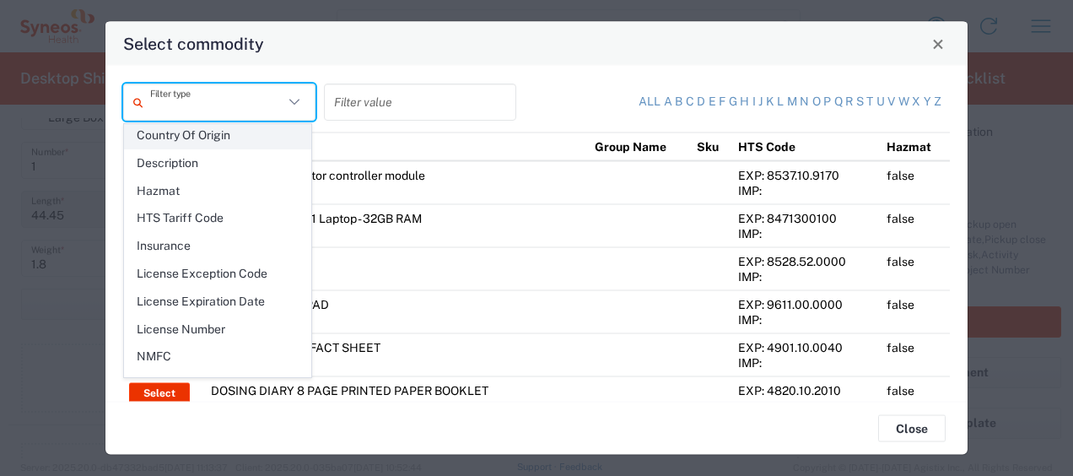
scroll to position [234, 0]
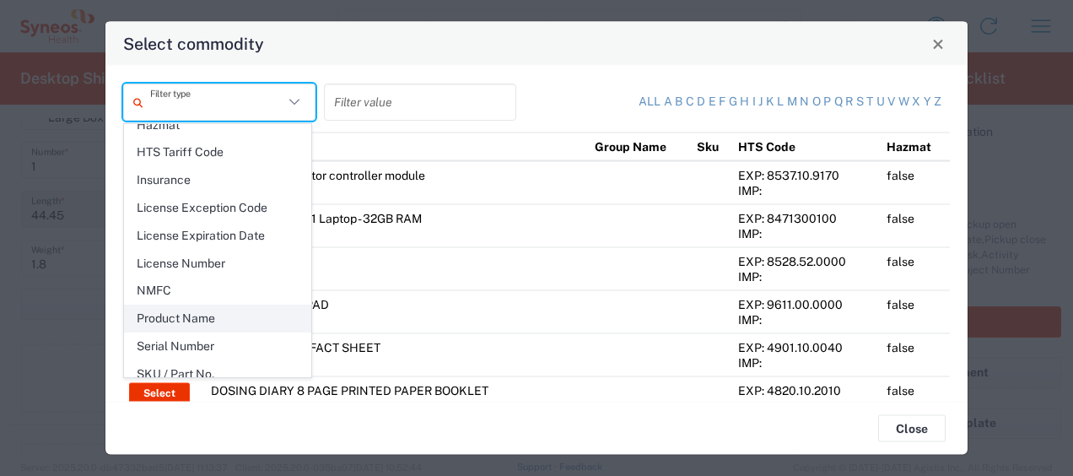
click at [183, 312] on span "Product Name" at bounding box center [218, 318] width 186 height 26
type input "Product Name"
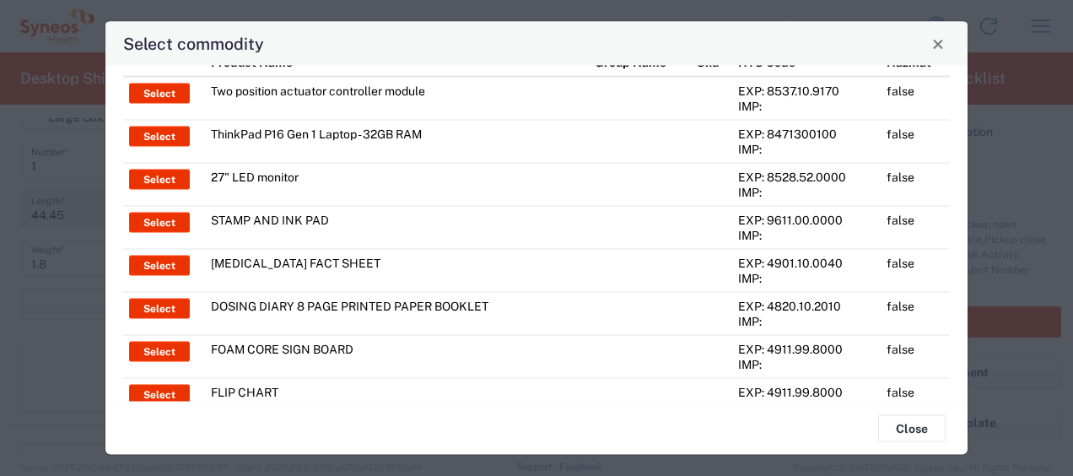
scroll to position [0, 0]
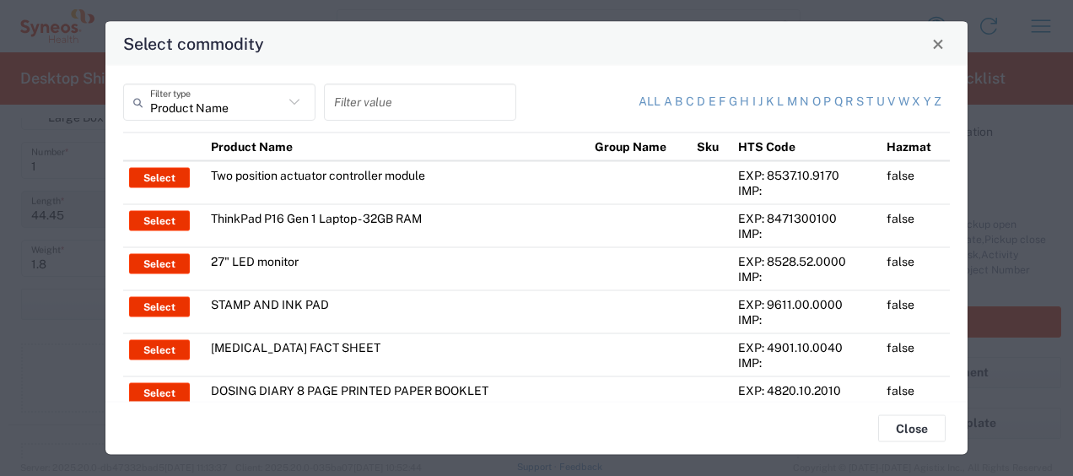
click at [445, 101] on input "text" at bounding box center [420, 102] width 172 height 30
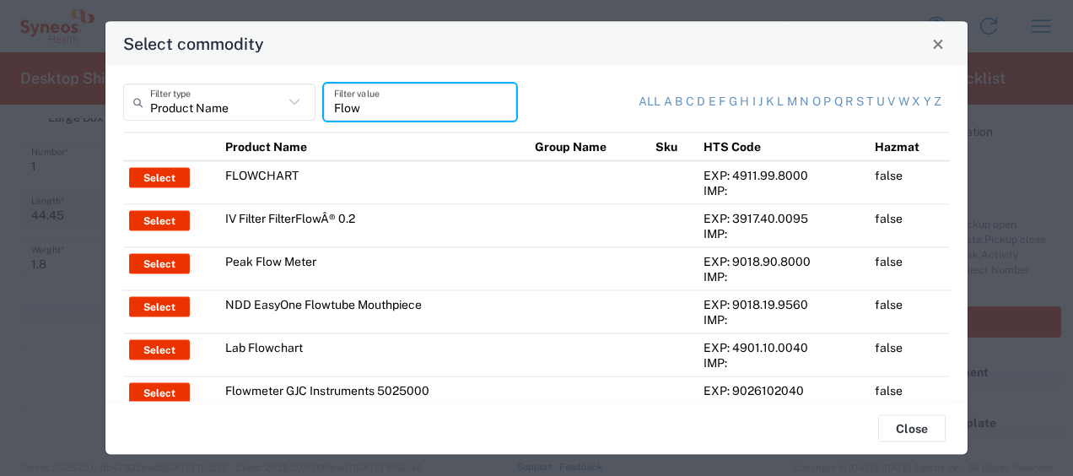
type input "Flow"
click at [367, 393] on td "Flowmeter GJC Instruments 5025000" at bounding box center [374, 397] width 310 height 43
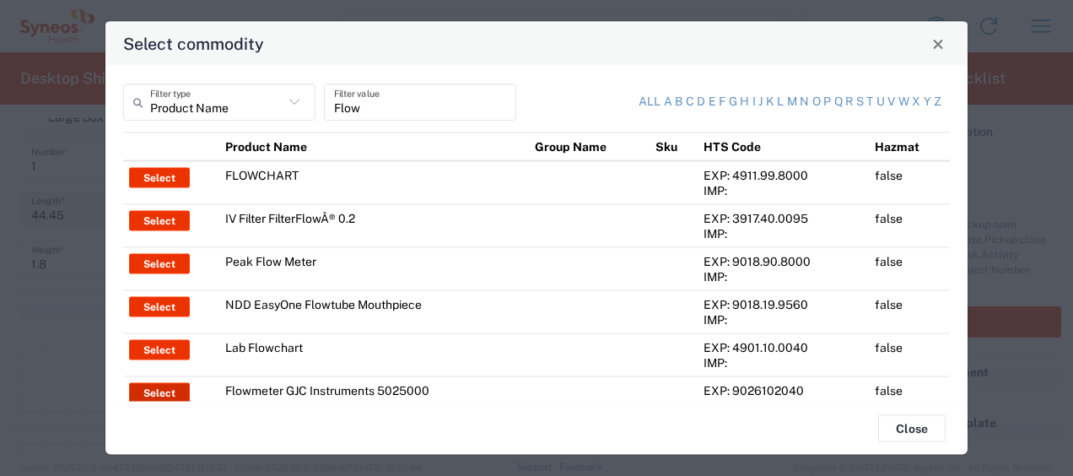
click at [157, 385] on button "Select" at bounding box center [159, 393] width 61 height 20
type input "Flowmeter GJC Instruments 5025000"
type textarea "Flowmeter GJC Instruments 5025000"
type input "[GEOGRAPHIC_DATA]"
type input "9026102040"
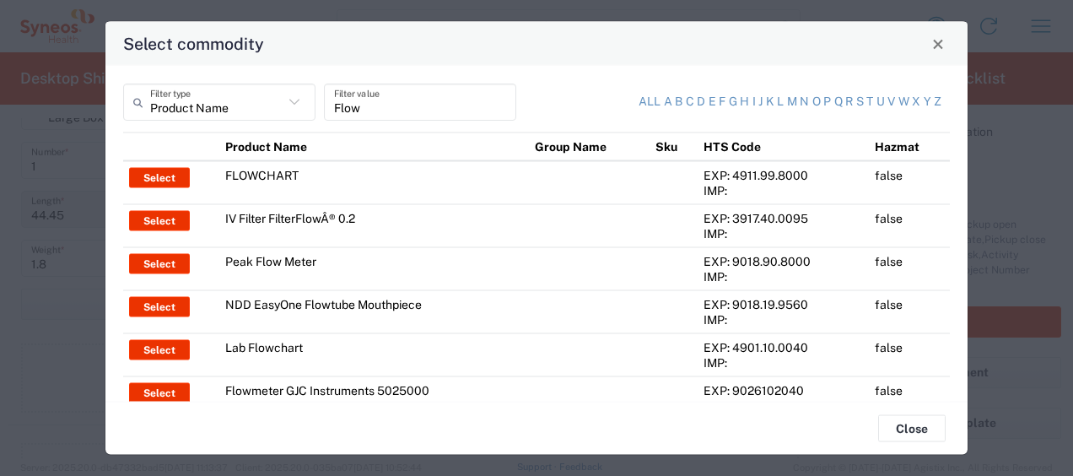
type input "BIS"
type input "EAR99"
type input "NLR - No License Required"
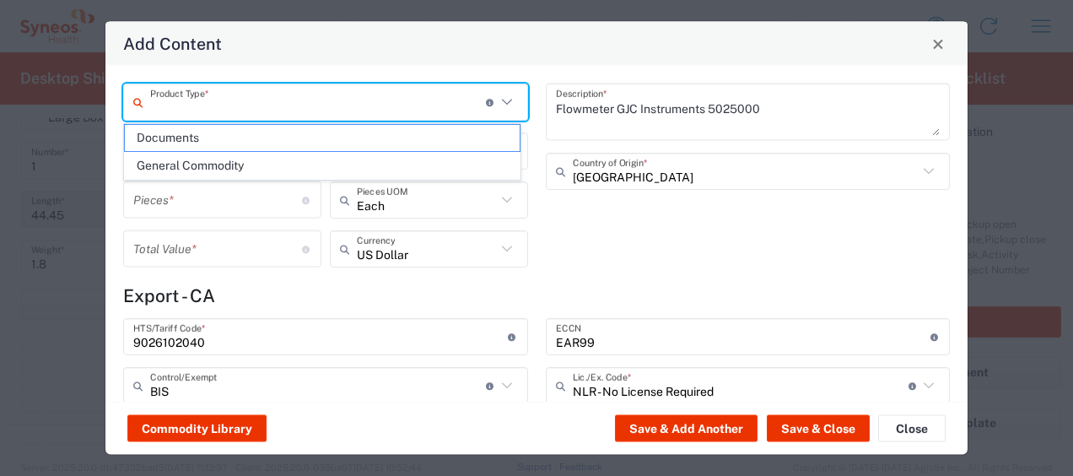
click at [360, 104] on input "text" at bounding box center [318, 102] width 336 height 30
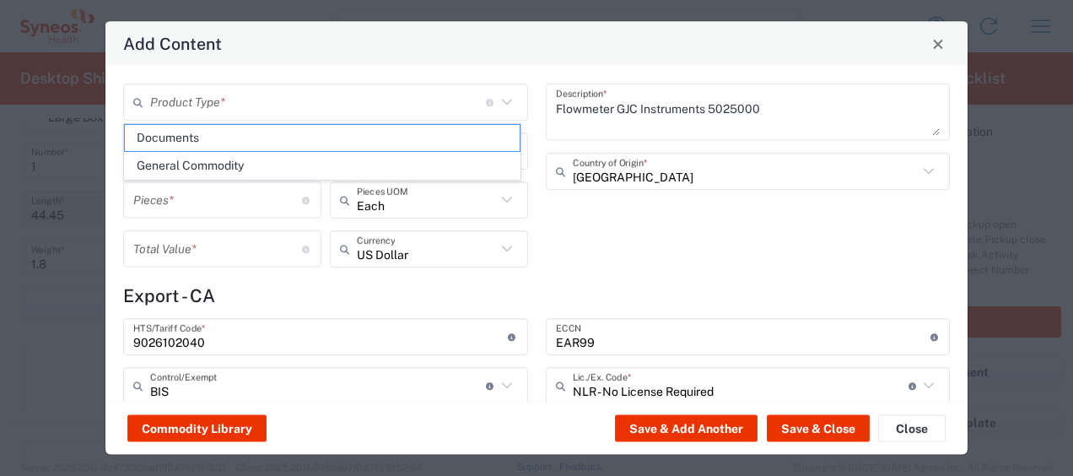
click at [501, 98] on icon at bounding box center [507, 102] width 22 height 22
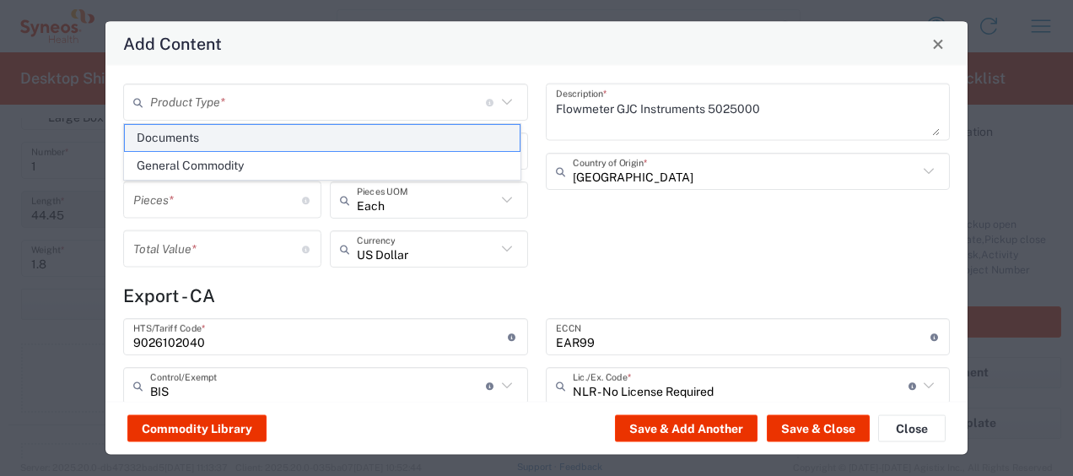
click at [180, 132] on span "Documents" at bounding box center [322, 138] width 395 height 26
type input "Documents"
type input "1"
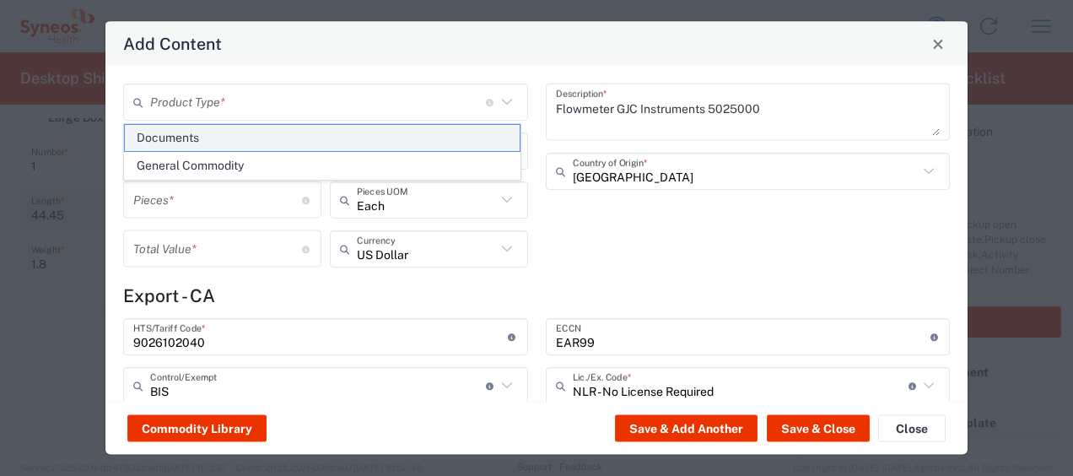
type textarea "Documents"
type input "[GEOGRAPHIC_DATA]"
type input "0000.00.0000"
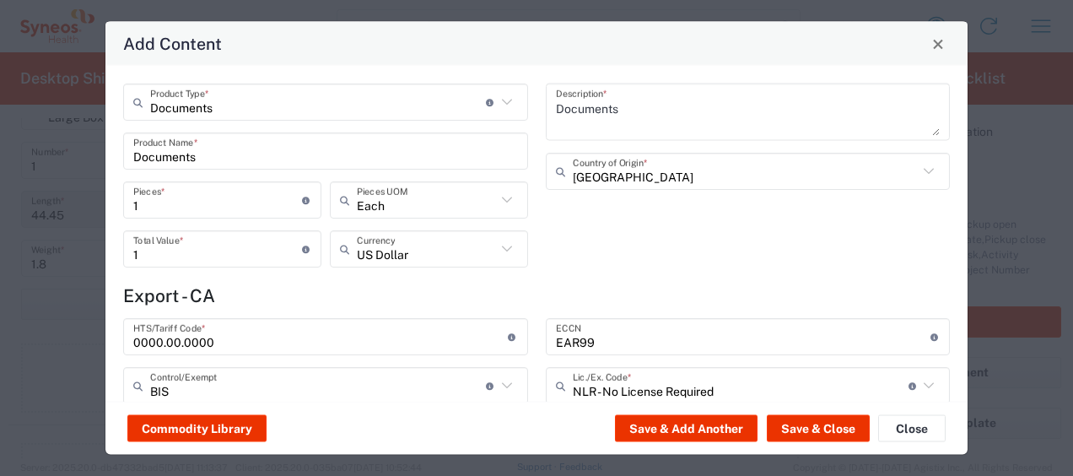
click at [245, 105] on input "Documents" at bounding box center [318, 102] width 336 height 30
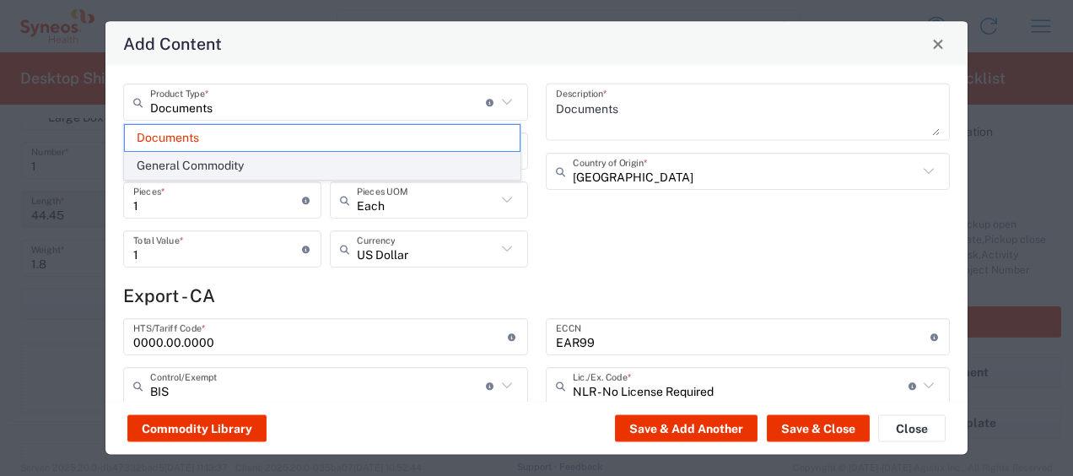
click at [233, 162] on span "General Commodity" at bounding box center [322, 166] width 395 height 26
type input "General Commodity"
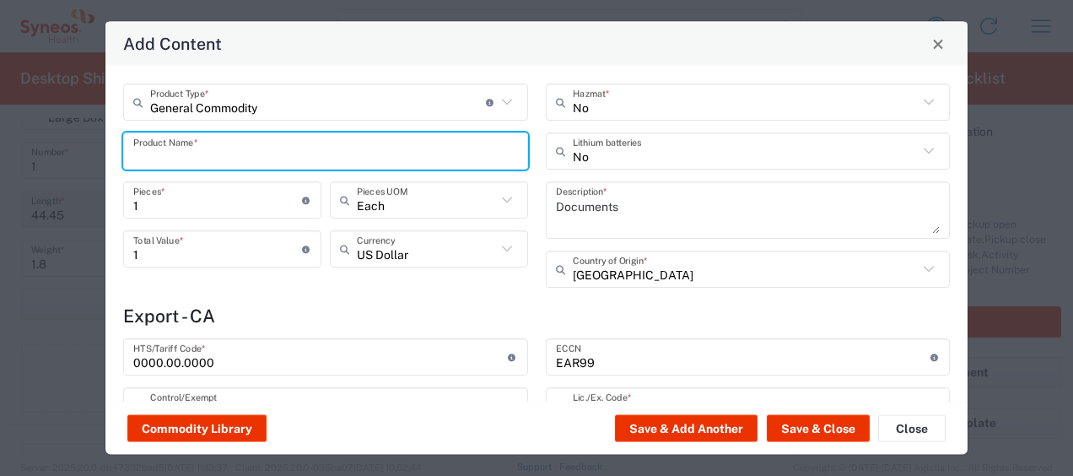
click at [260, 150] on input "text" at bounding box center [325, 151] width 385 height 30
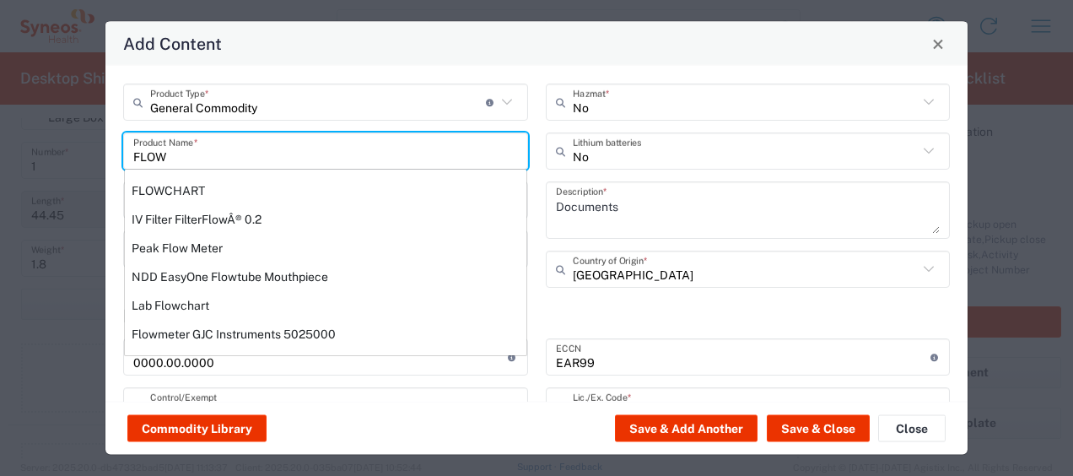
click at [233, 334] on div "Flowmeter GJC Instruments 5025000" at bounding box center [325, 334] width 401 height 29
type input "Flowmeter GJC Instruments 5025000"
type textarea "Flowmeter GJC Instruments 5025000"
type input "[GEOGRAPHIC_DATA]"
type input "9026102040"
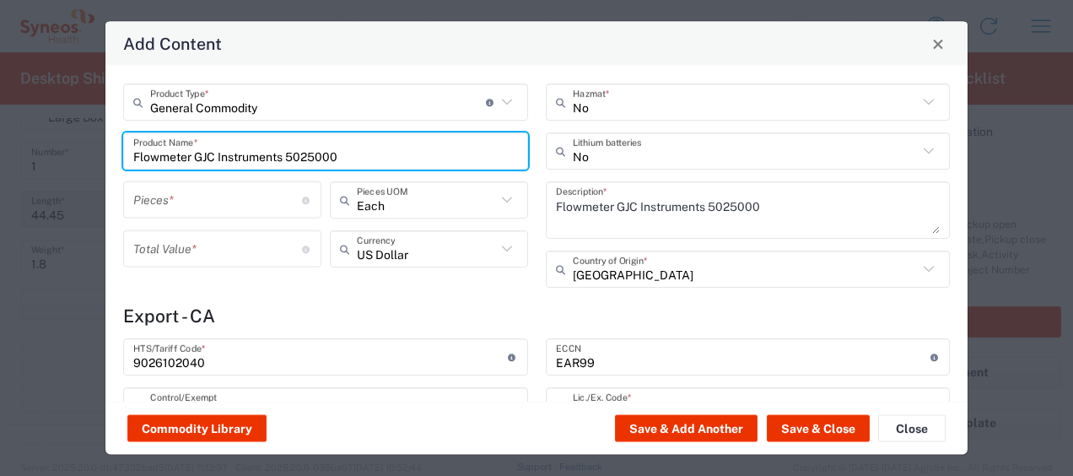
click at [229, 201] on input "number" at bounding box center [217, 200] width 169 height 30
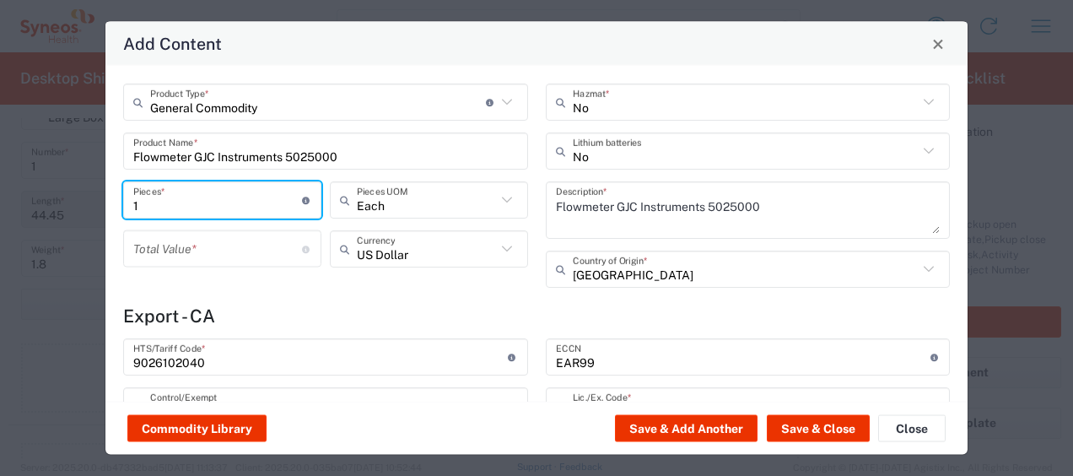
type input "1"
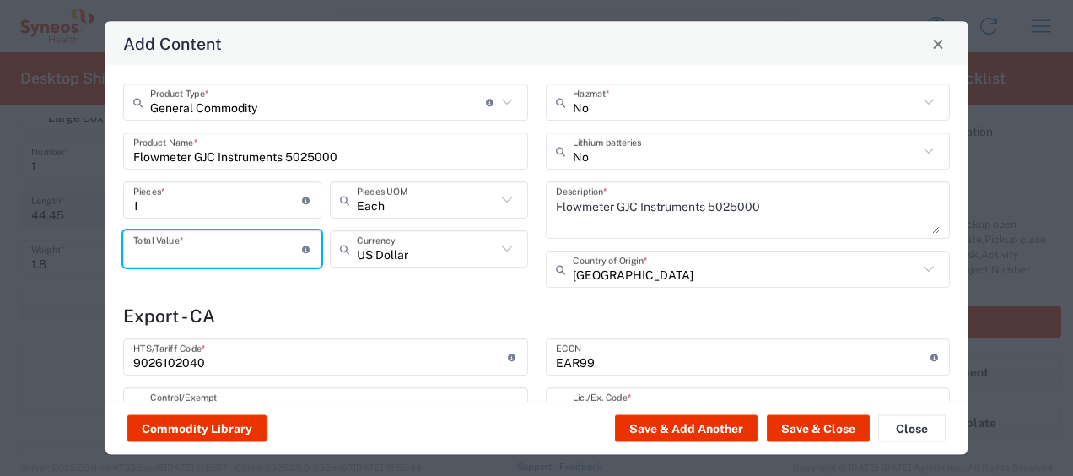
click at [230, 250] on input "number" at bounding box center [217, 249] width 169 height 30
type input "800"
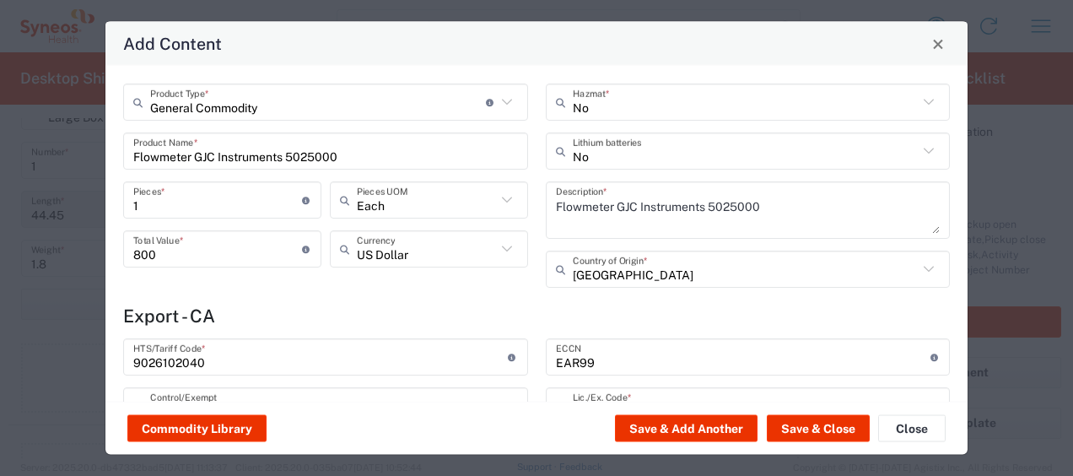
click at [363, 306] on h4 "Export - CA" at bounding box center [536, 315] width 827 height 21
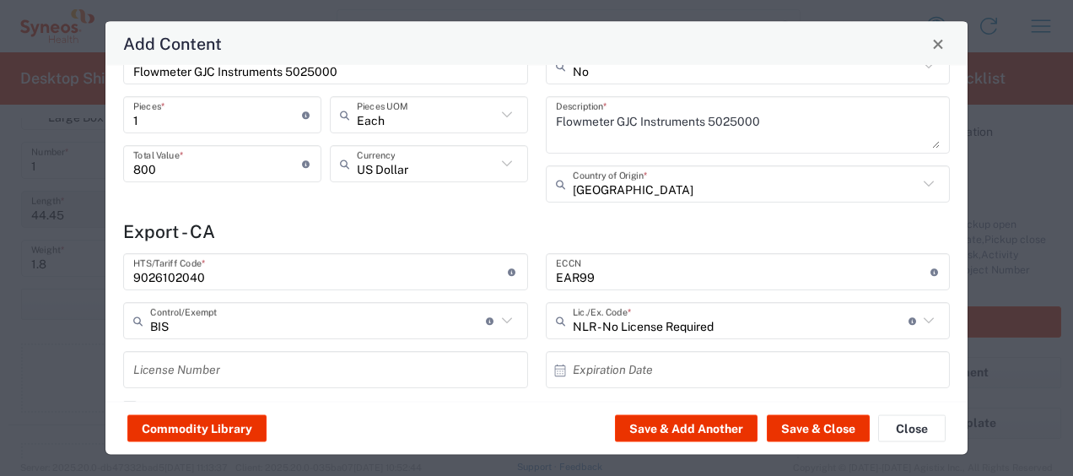
scroll to position [169, 0]
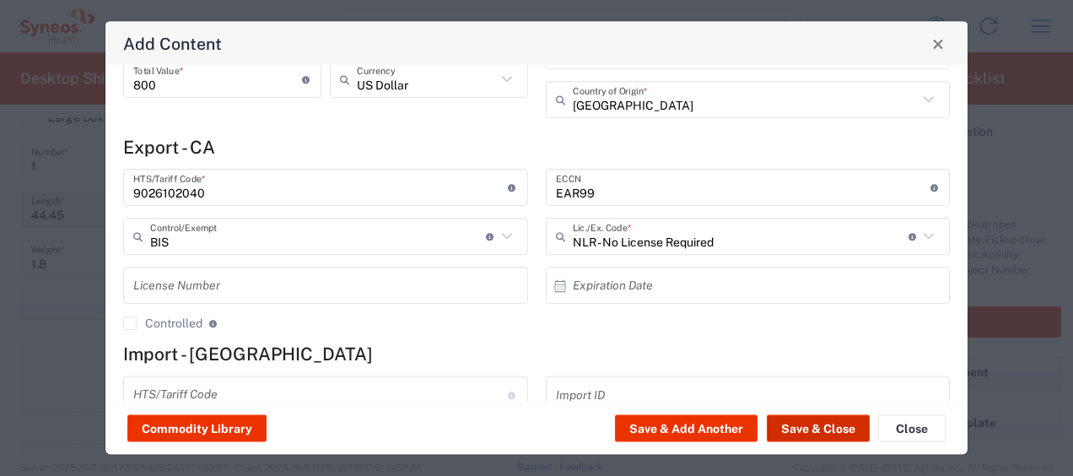
click at [817, 424] on button "Save & Close" at bounding box center [818, 428] width 103 height 27
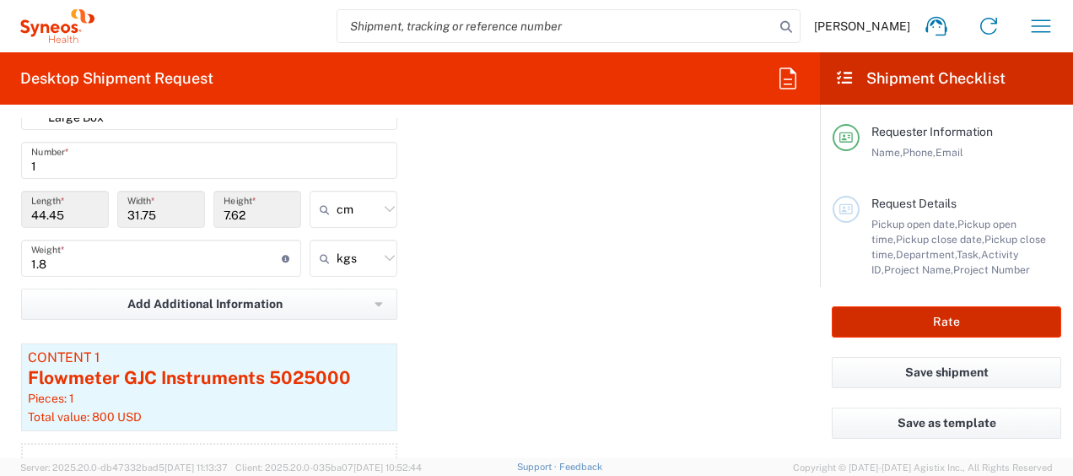
click at [962, 323] on button "Rate" at bounding box center [946, 321] width 229 height 31
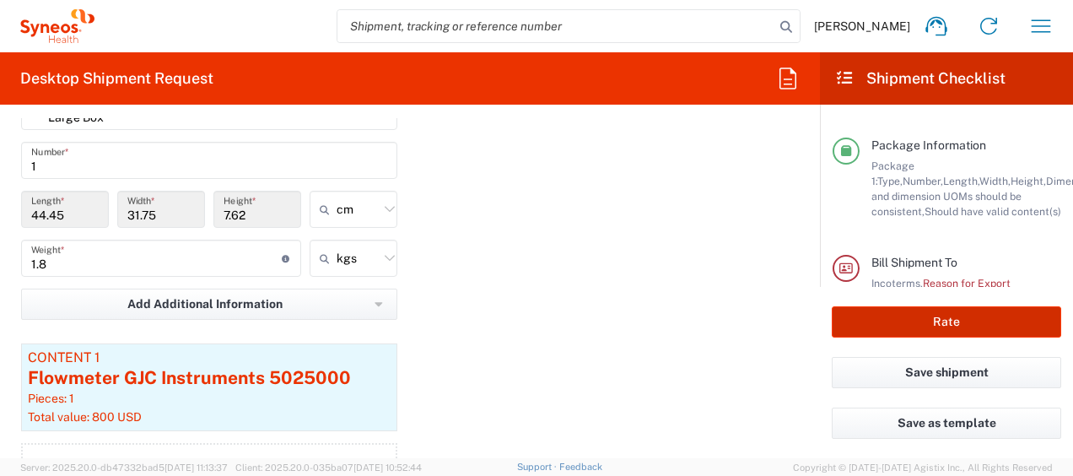
type input "8350 DEPARTMENTAL EXPENSE"
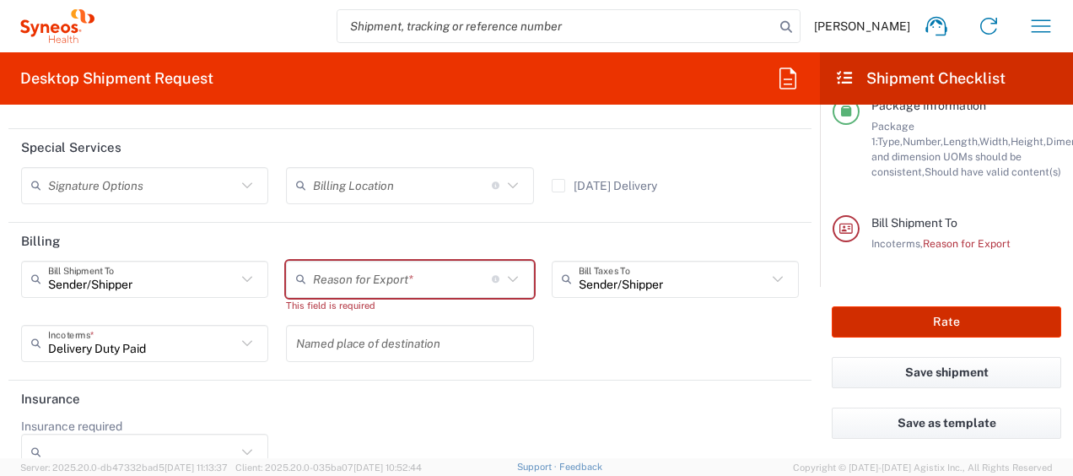
scroll to position [2386, 0]
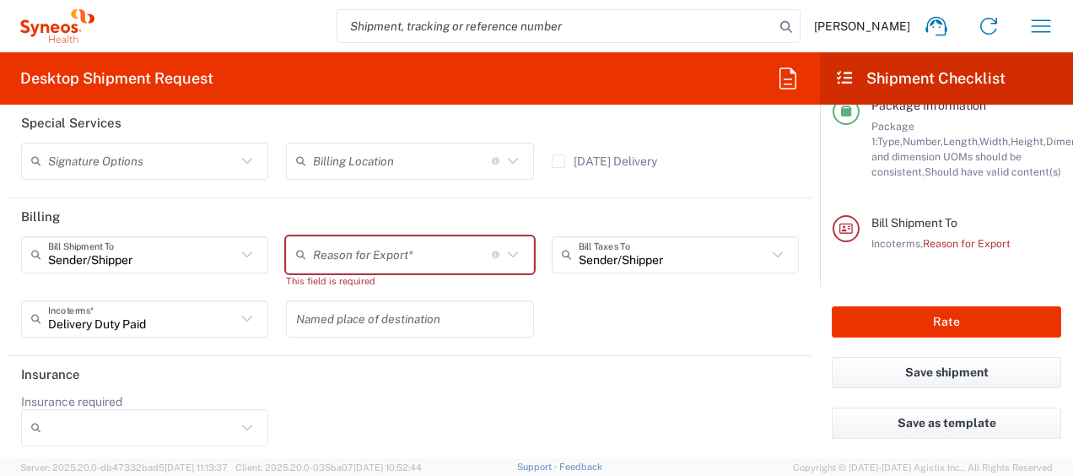
click at [508, 251] on icon at bounding box center [513, 254] width 10 height 6
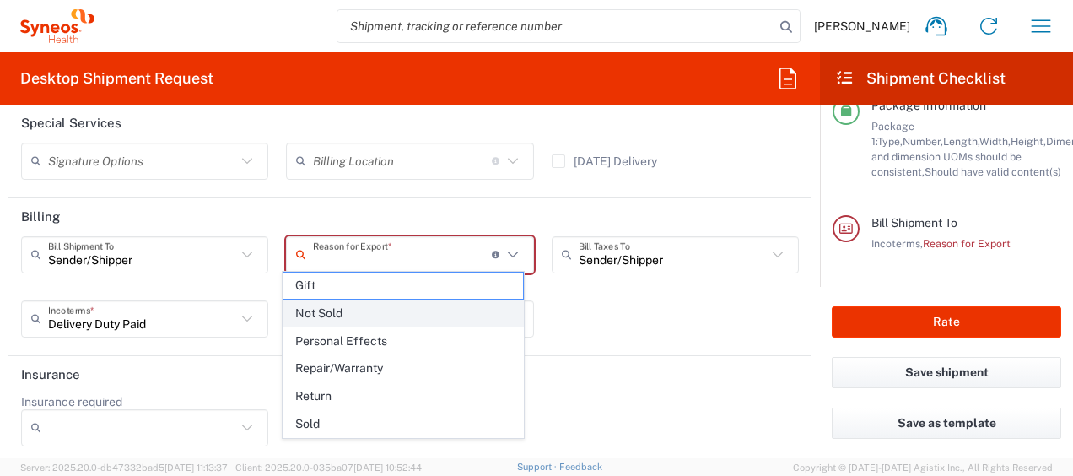
click at [339, 306] on span "Not Sold" at bounding box center [403, 313] width 240 height 26
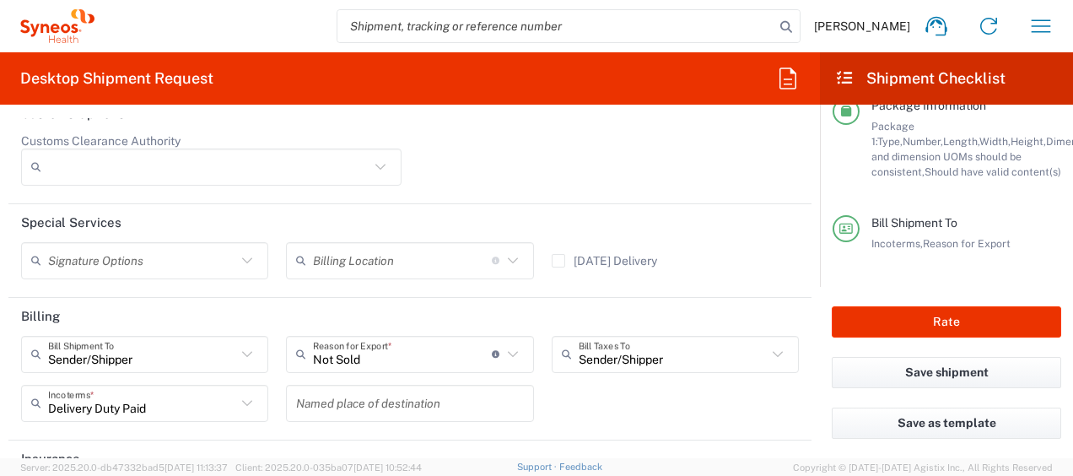
scroll to position [2371, 0]
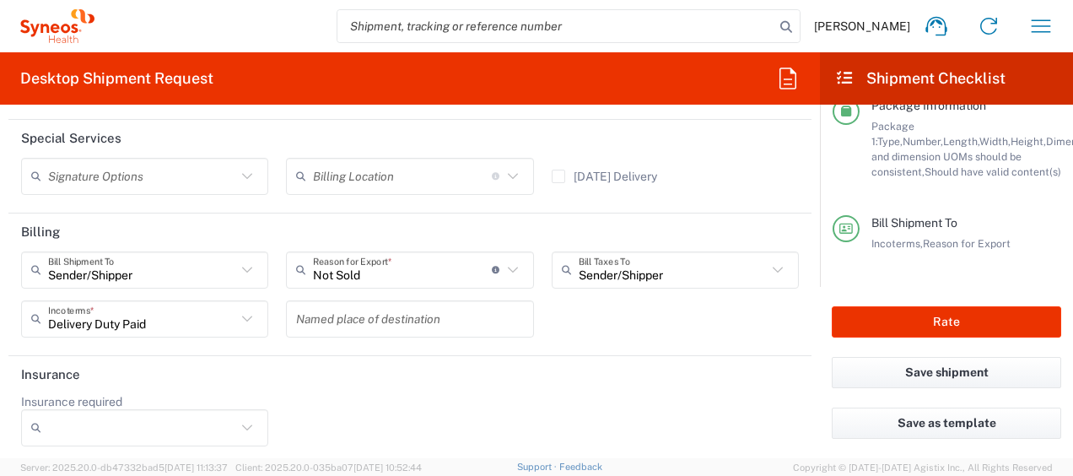
click at [504, 259] on icon at bounding box center [513, 270] width 22 height 22
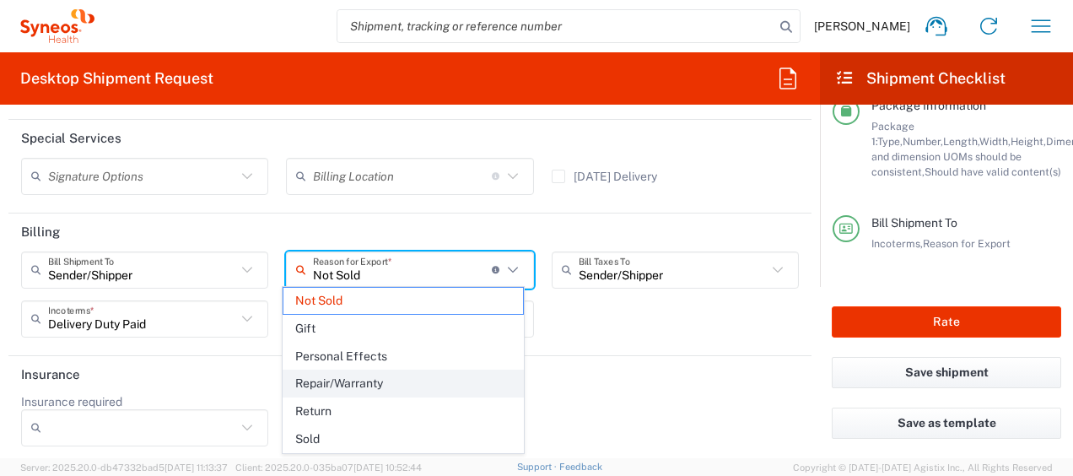
click at [373, 380] on span "Repair/Warranty" at bounding box center [403, 383] width 240 height 26
type input "Repair/Warranty"
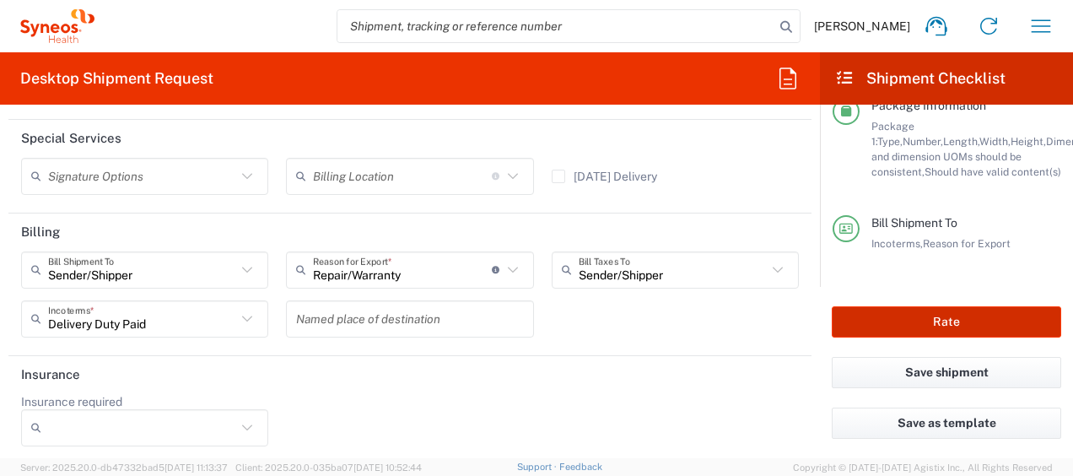
click at [946, 317] on button "Rate" at bounding box center [946, 321] width 229 height 31
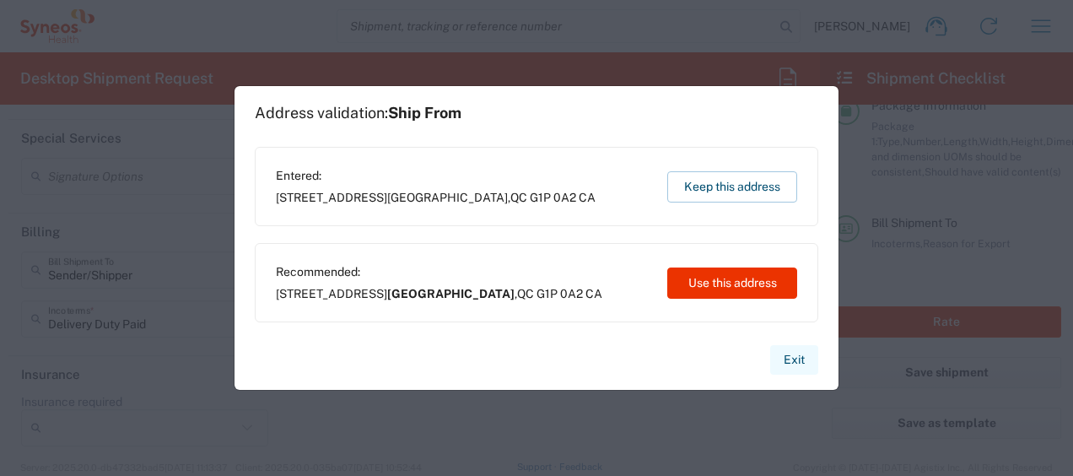
click at [791, 359] on button "Exit" at bounding box center [794, 360] width 48 height 30
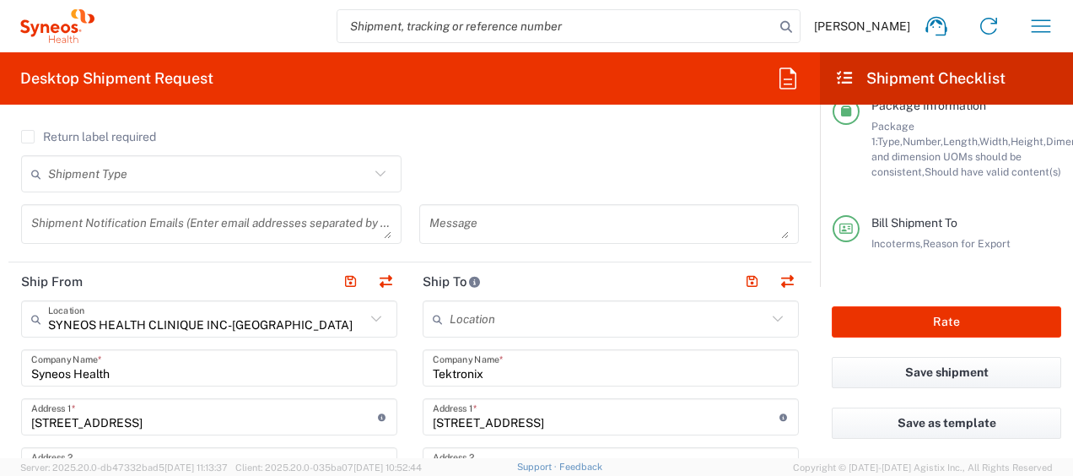
scroll to position [506, 0]
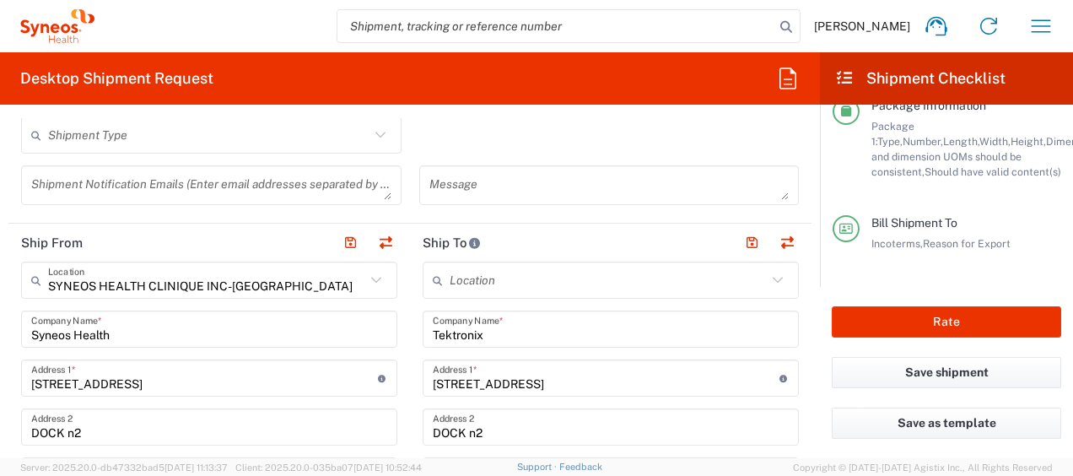
click at [99, 428] on input "DOCK n2" at bounding box center [209, 427] width 356 height 30
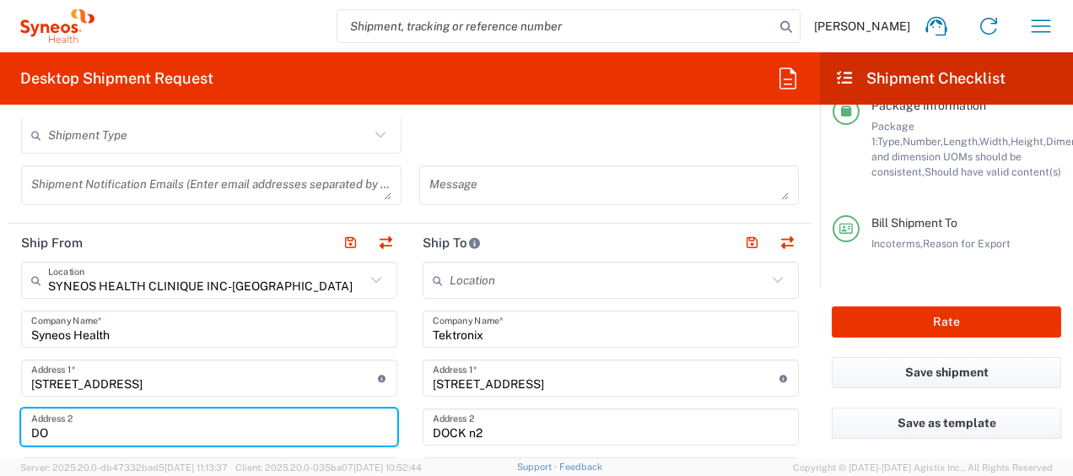
type input "D"
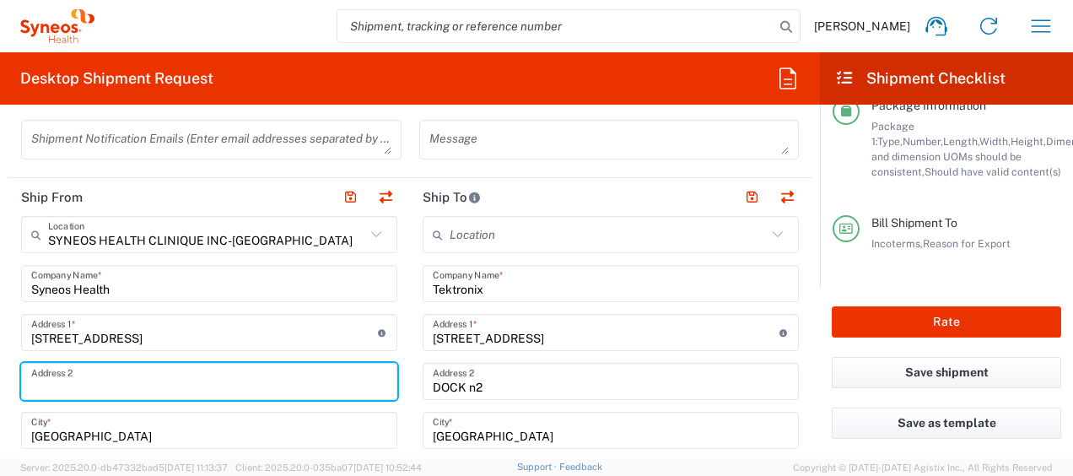
scroll to position [675, 0]
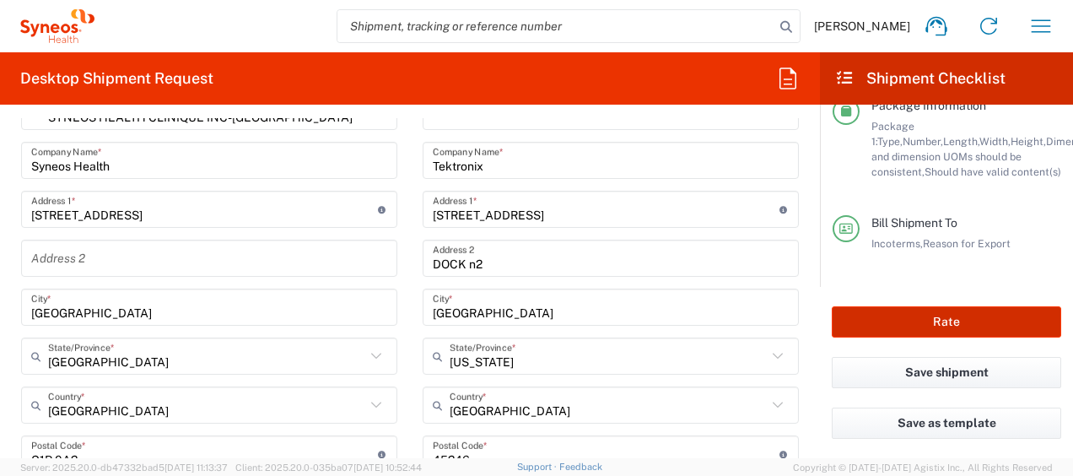
click at [956, 316] on button "Rate" at bounding box center [946, 321] width 229 height 31
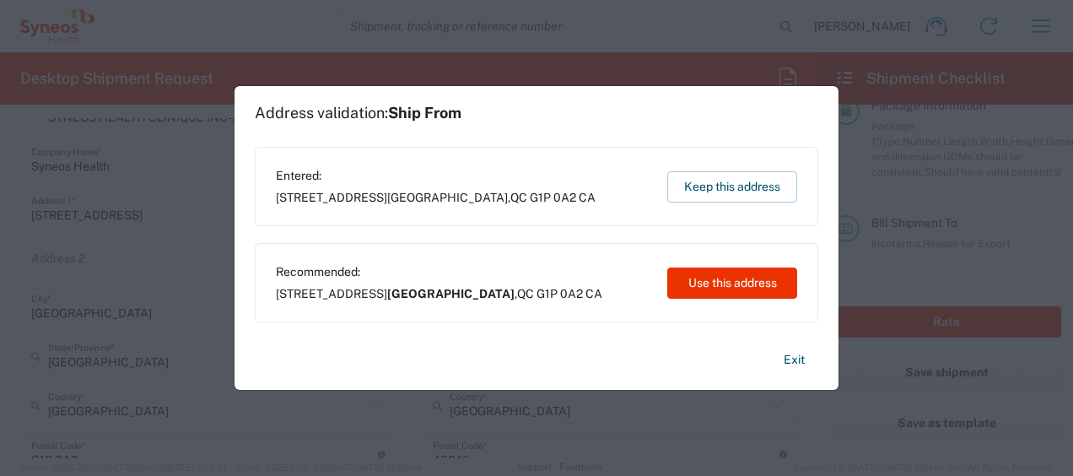
click at [444, 192] on span "[GEOGRAPHIC_DATA]" at bounding box center [447, 197] width 121 height 13
click at [537, 197] on div "Entered: [STREET_ADDRESS] CA Keep this address" at bounding box center [536, 186] width 563 height 79
click at [317, 207] on div "Entered: [STREET_ADDRESS] CA Keep this address" at bounding box center [536, 186] width 563 height 79
click at [362, 200] on span "[STREET_ADDRESS]" at bounding box center [436, 197] width 320 height 15
drag, startPoint x: 362, startPoint y: 200, endPoint x: 482, endPoint y: 197, distance: 120.7
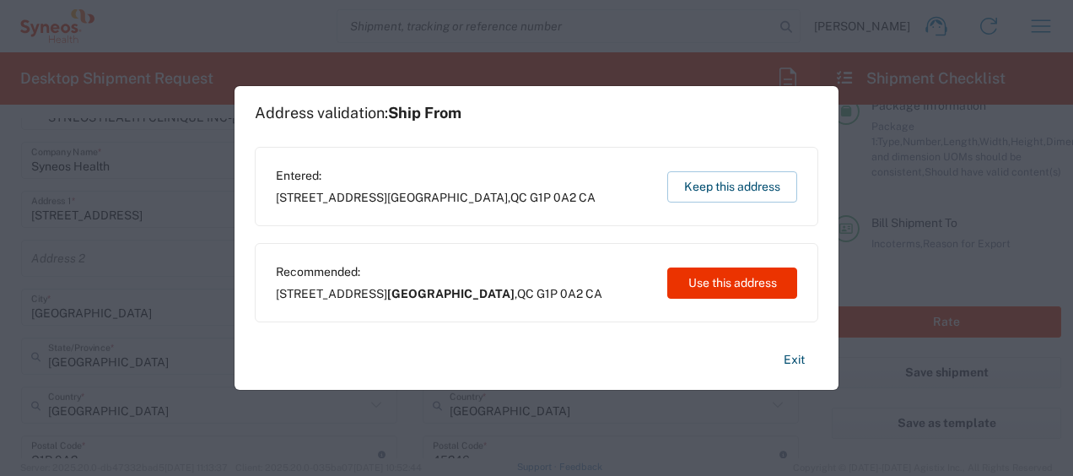
click at [530, 197] on span "G1P 0A2" at bounding box center [553, 197] width 46 height 13
click at [391, 195] on span "[GEOGRAPHIC_DATA]" at bounding box center [447, 197] width 121 height 13
click at [744, 186] on button "Keep this address" at bounding box center [732, 186] width 130 height 31
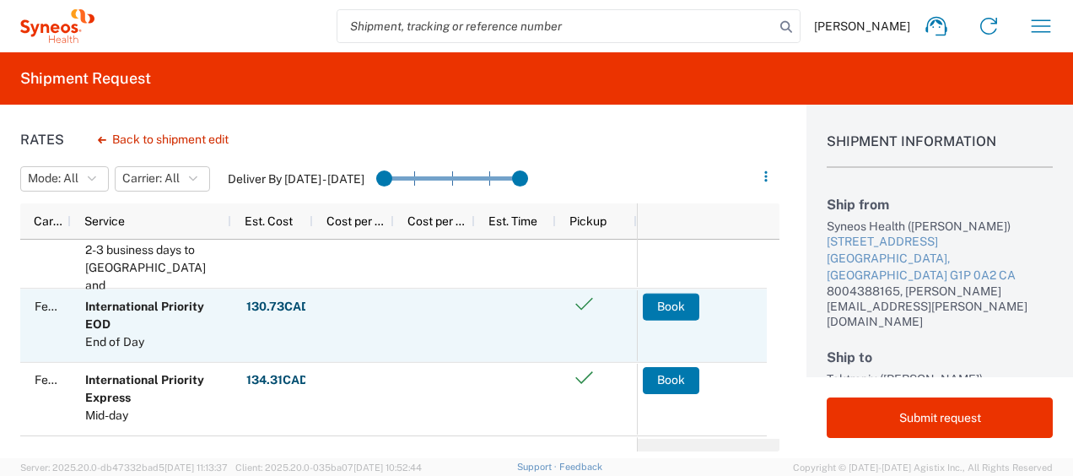
scroll to position [169, 0]
click at [673, 304] on button "Book" at bounding box center [672, 306] width 57 height 27
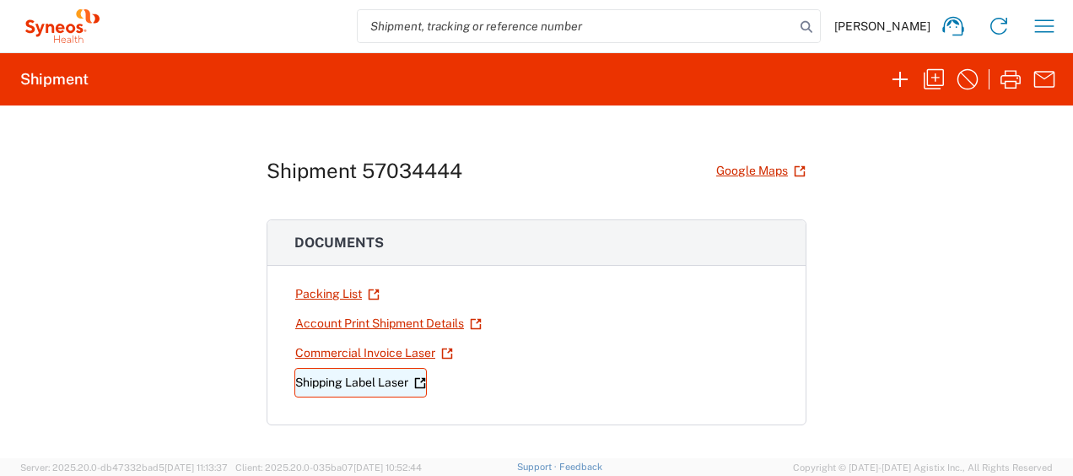
click at [349, 377] on link "Shipping Label Laser" at bounding box center [360, 383] width 132 height 30
